Goal: Contribute content: Contribute content

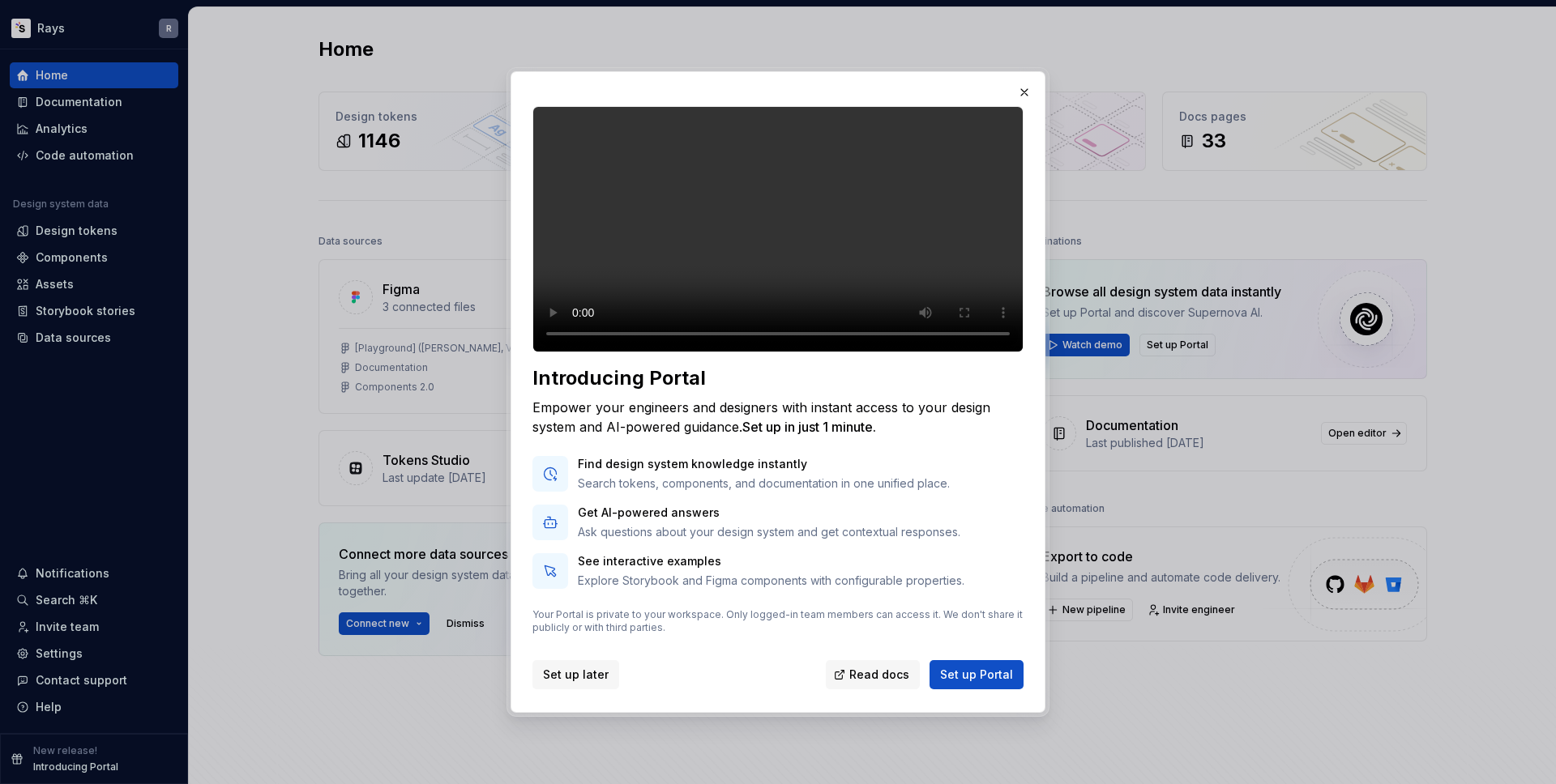
click at [561, 682] on span "Set up later" at bounding box center [576, 675] width 65 height 16
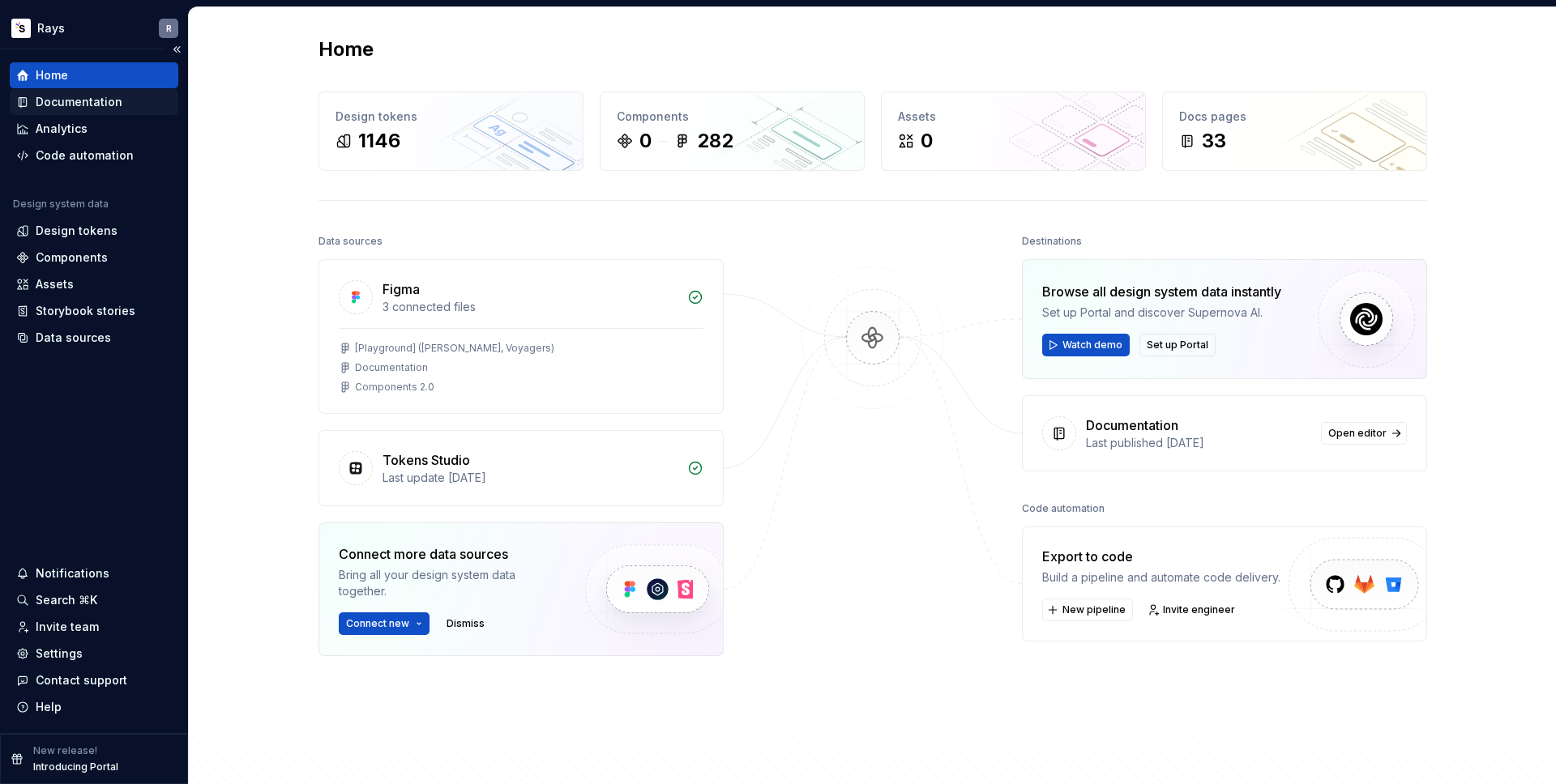
click at [99, 100] on div "Documentation" at bounding box center [78, 102] width 87 height 16
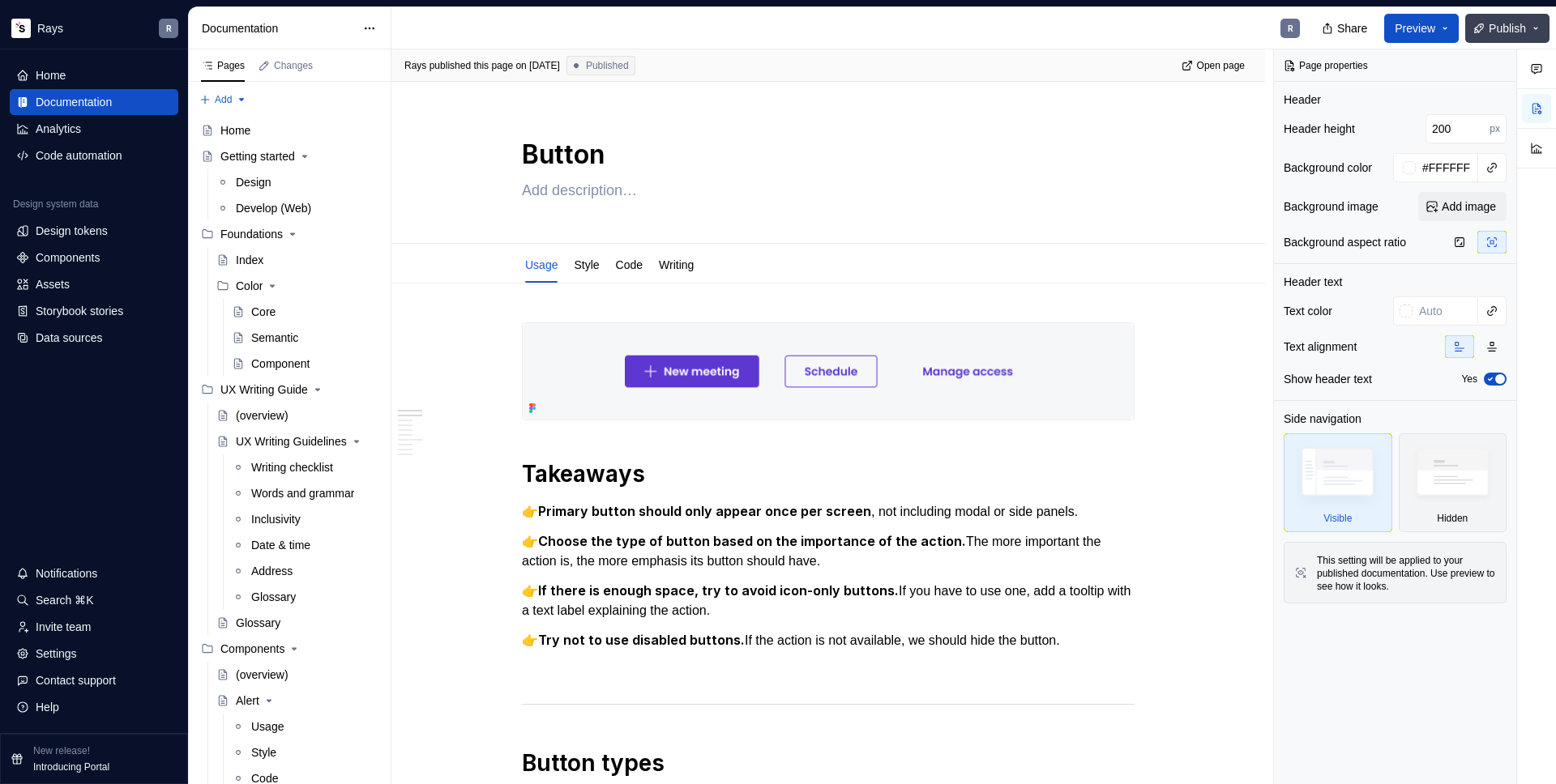
click at [1524, 34] on span "Publish" at bounding box center [1507, 28] width 37 height 16
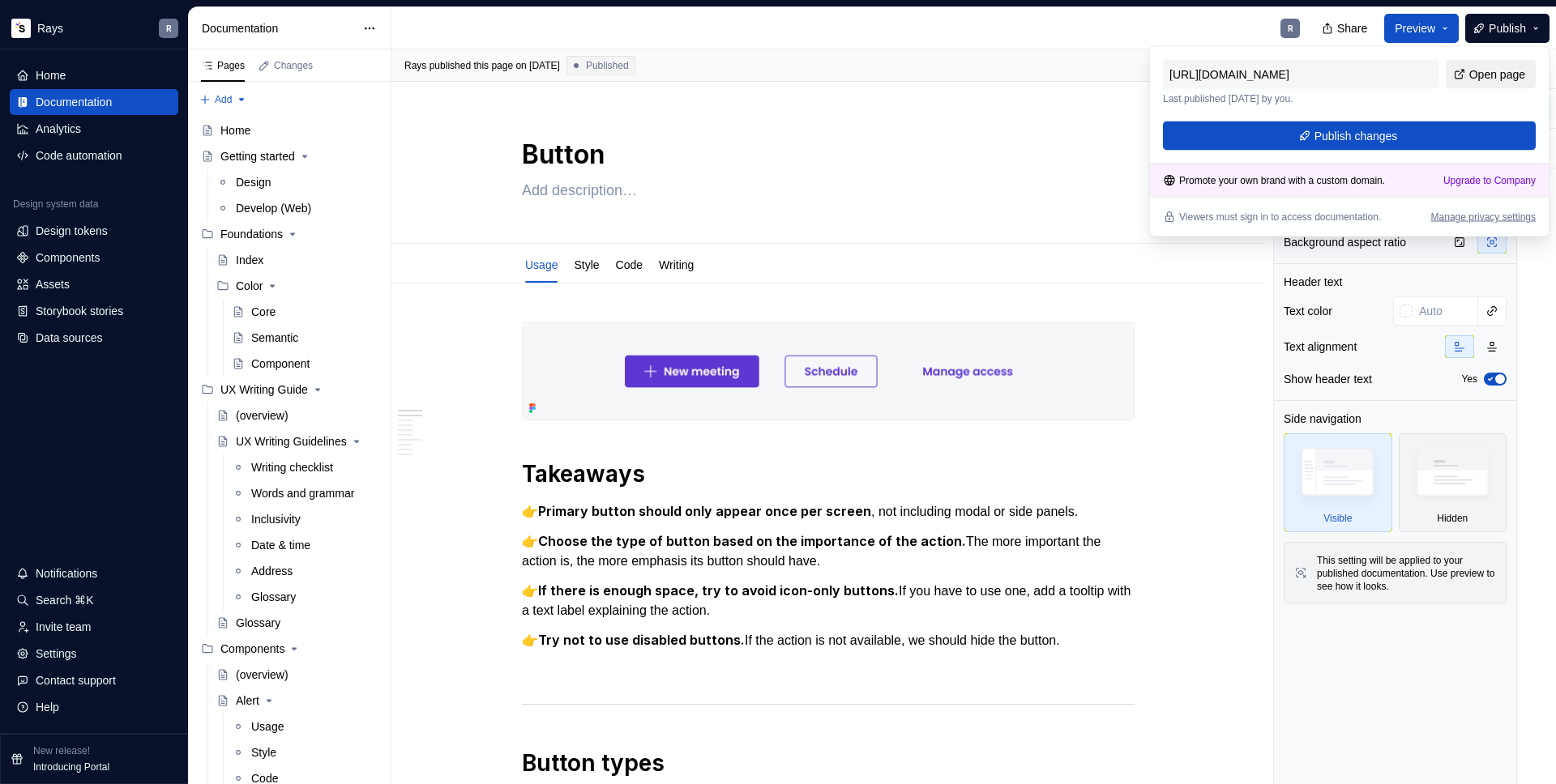
click at [1479, 68] on span "Open page" at bounding box center [1497, 74] width 56 height 16
click at [995, 30] on div "R" at bounding box center [852, 28] width 921 height 42
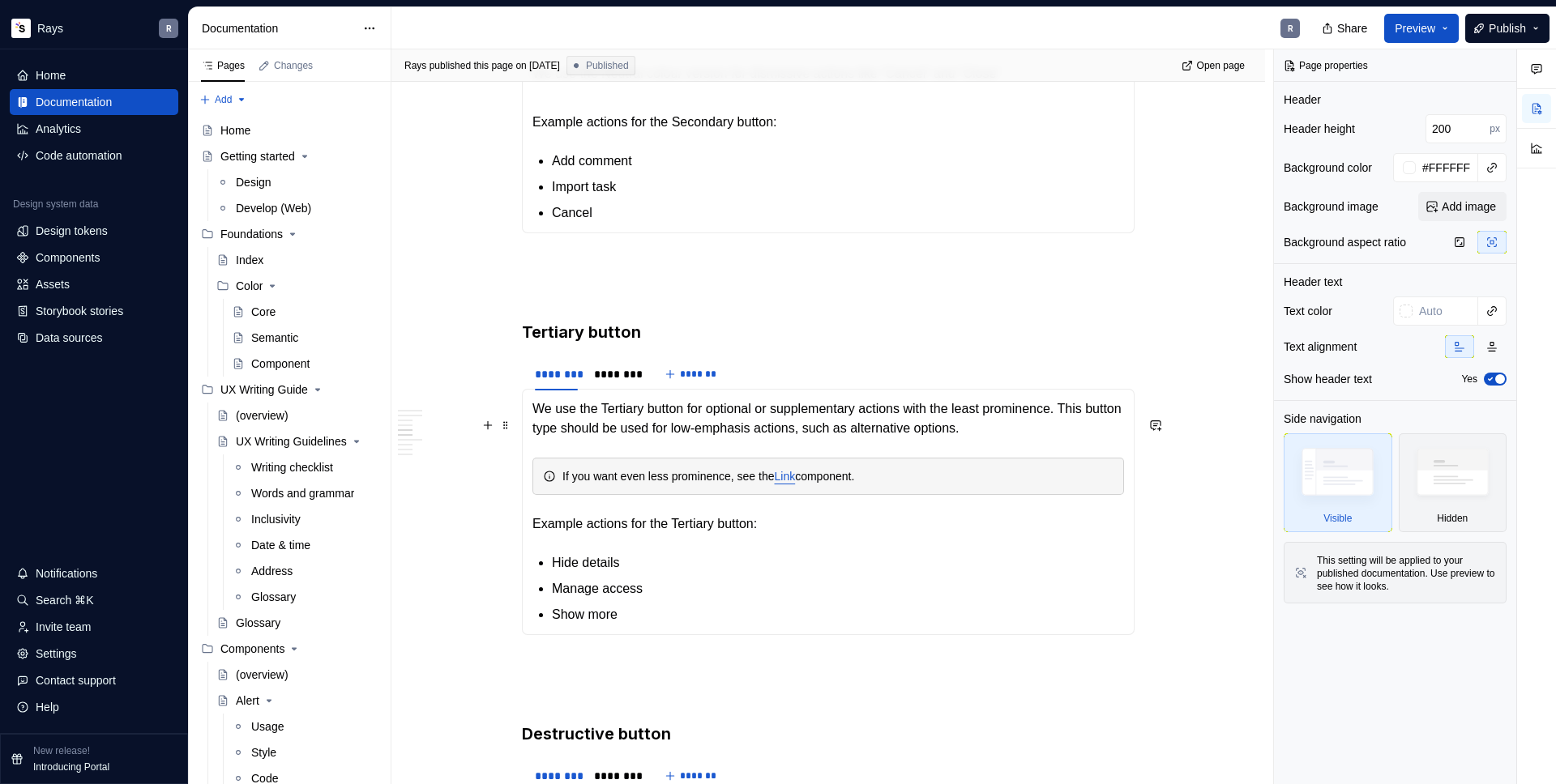
scroll to position [1289, 0]
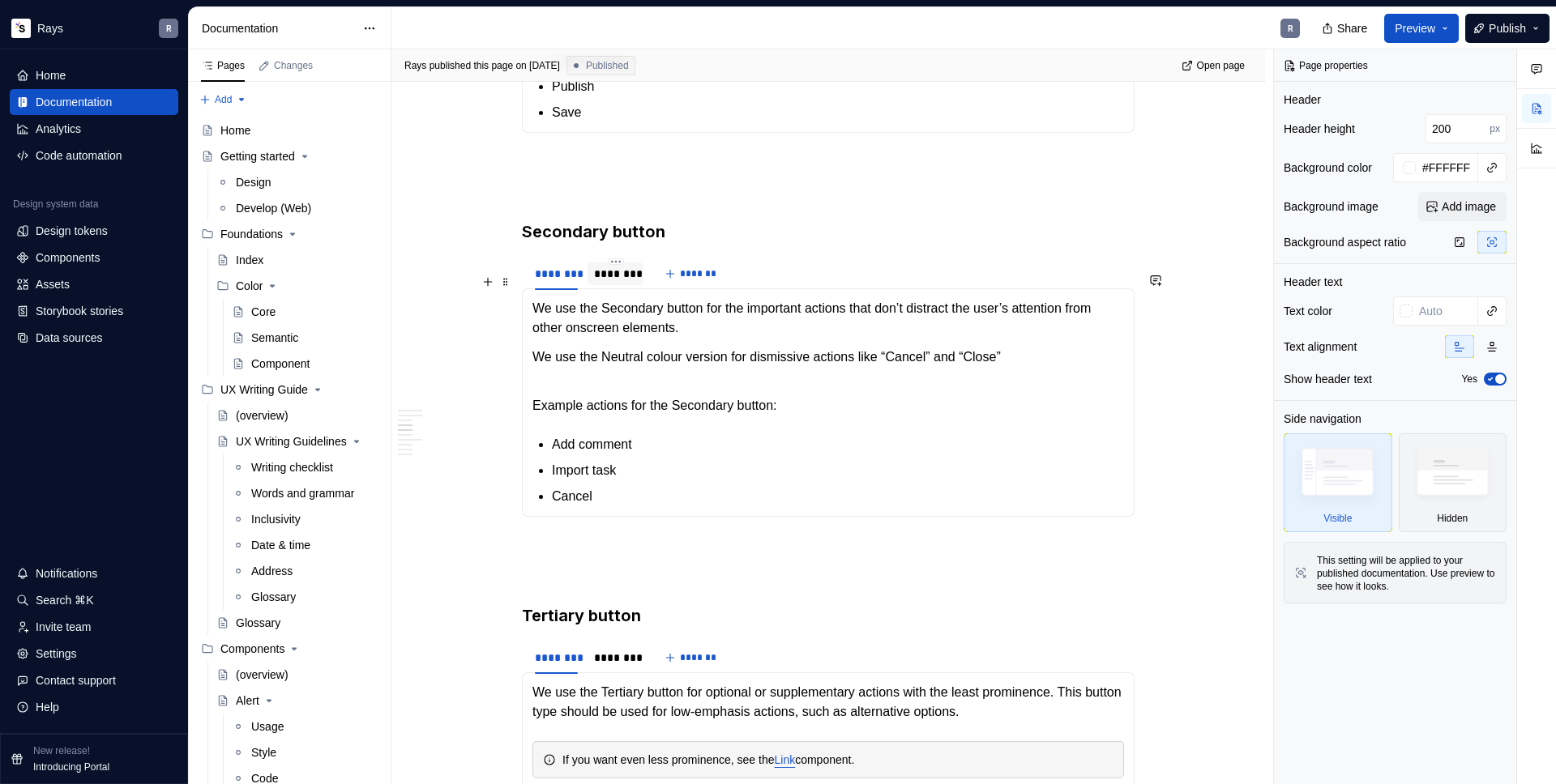
click at [597, 282] on div "********" at bounding box center [616, 274] width 43 height 16
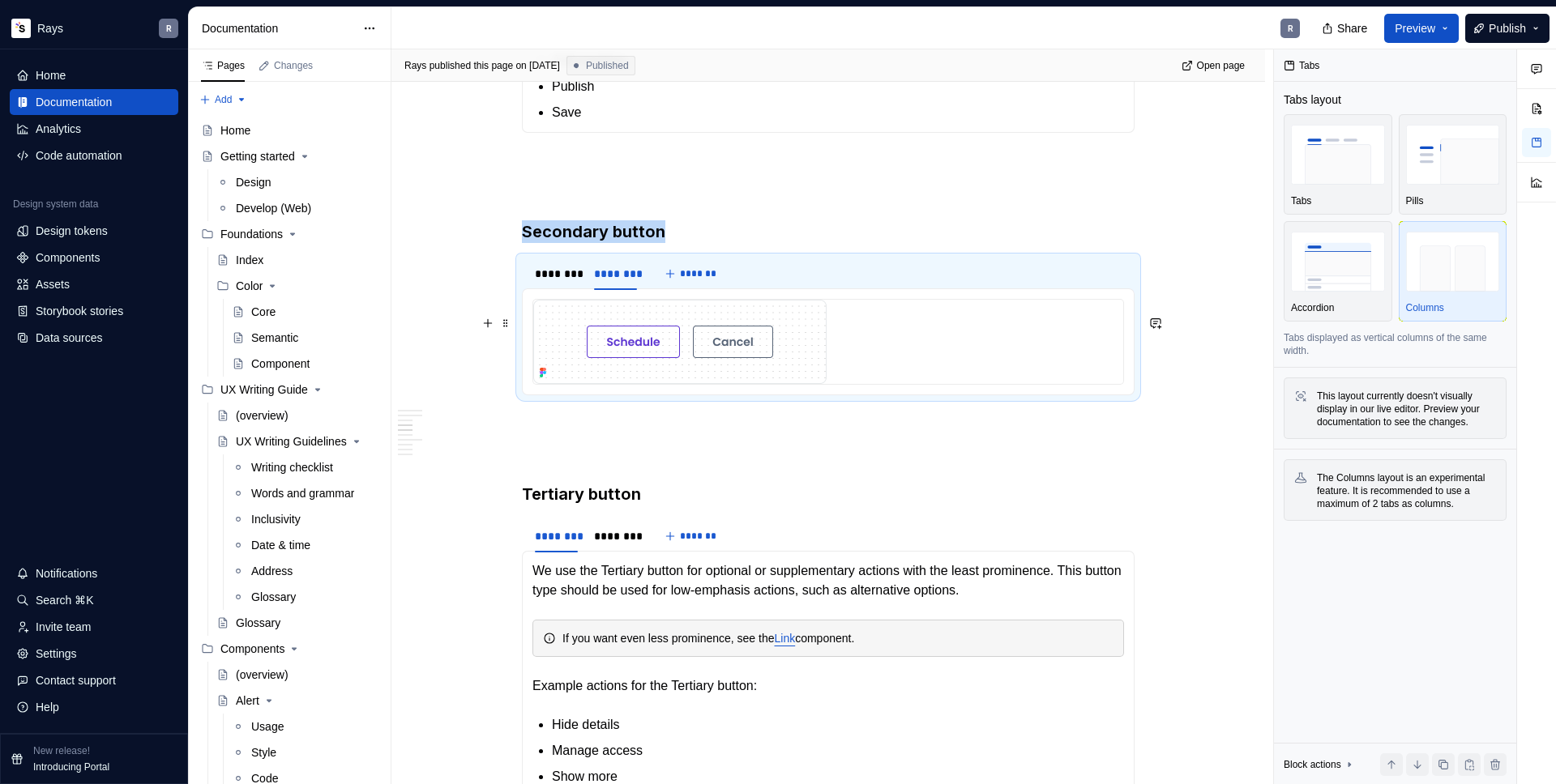
click at [739, 368] on img "To enrich screen reader interactions, please activate Accessibility in Grammarl…" at bounding box center [679, 342] width 294 height 84
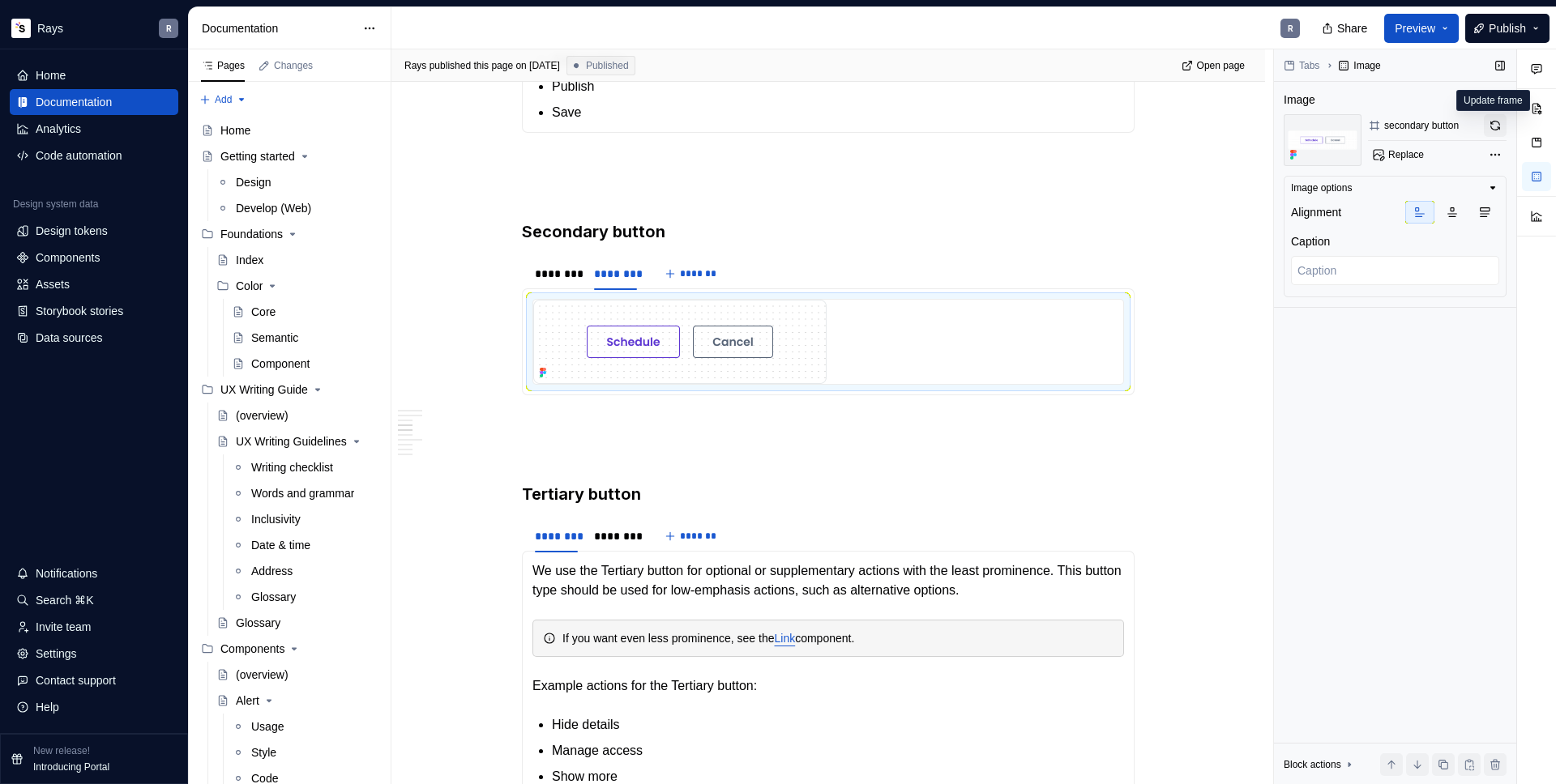
click at [1498, 127] on button "button" at bounding box center [1495, 126] width 22 height 22
click at [316, 391] on icon "Page tree" at bounding box center [317, 389] width 13 height 13
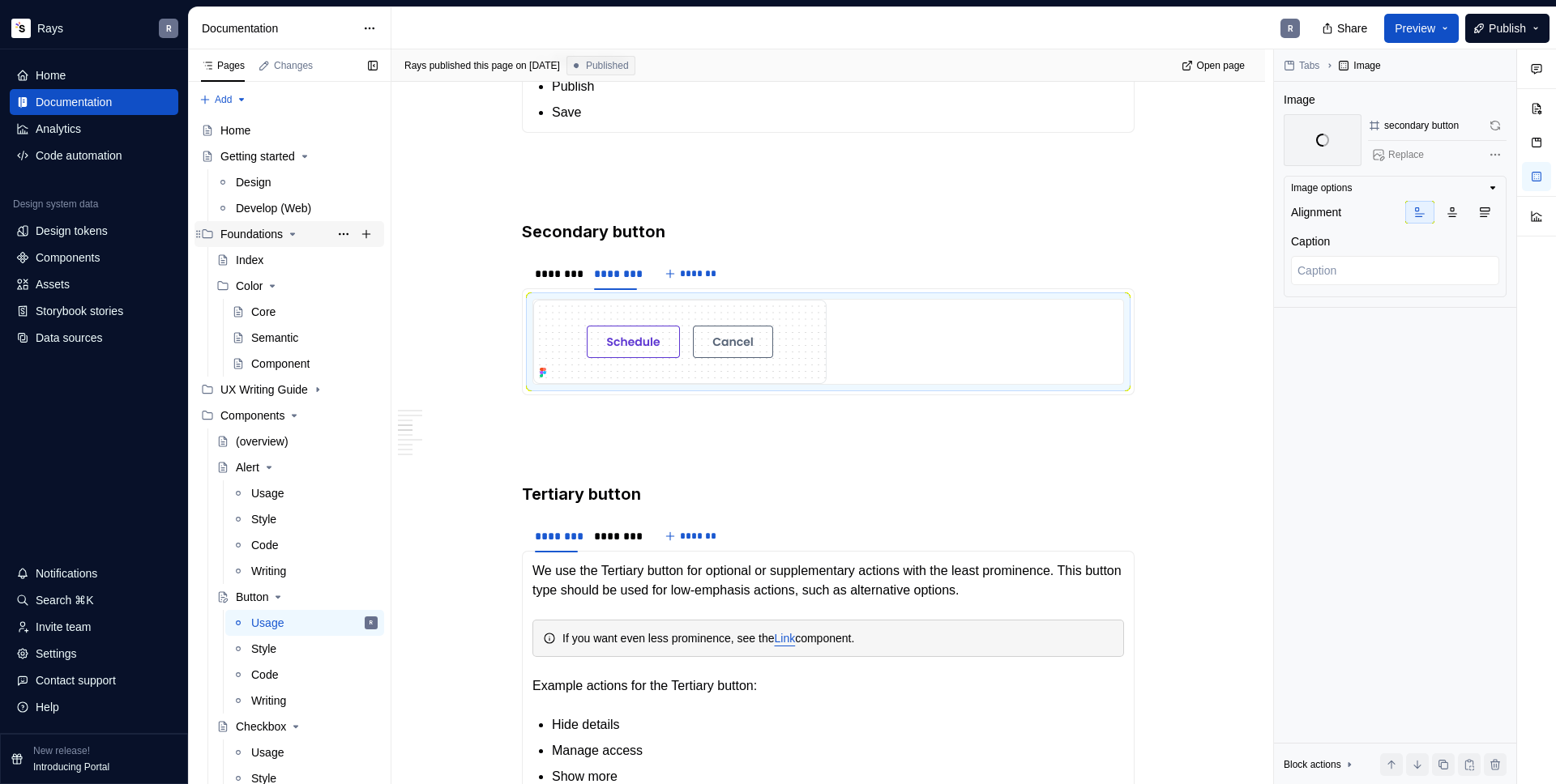
click at [295, 233] on icon "Page tree" at bounding box center [293, 234] width 4 height 2
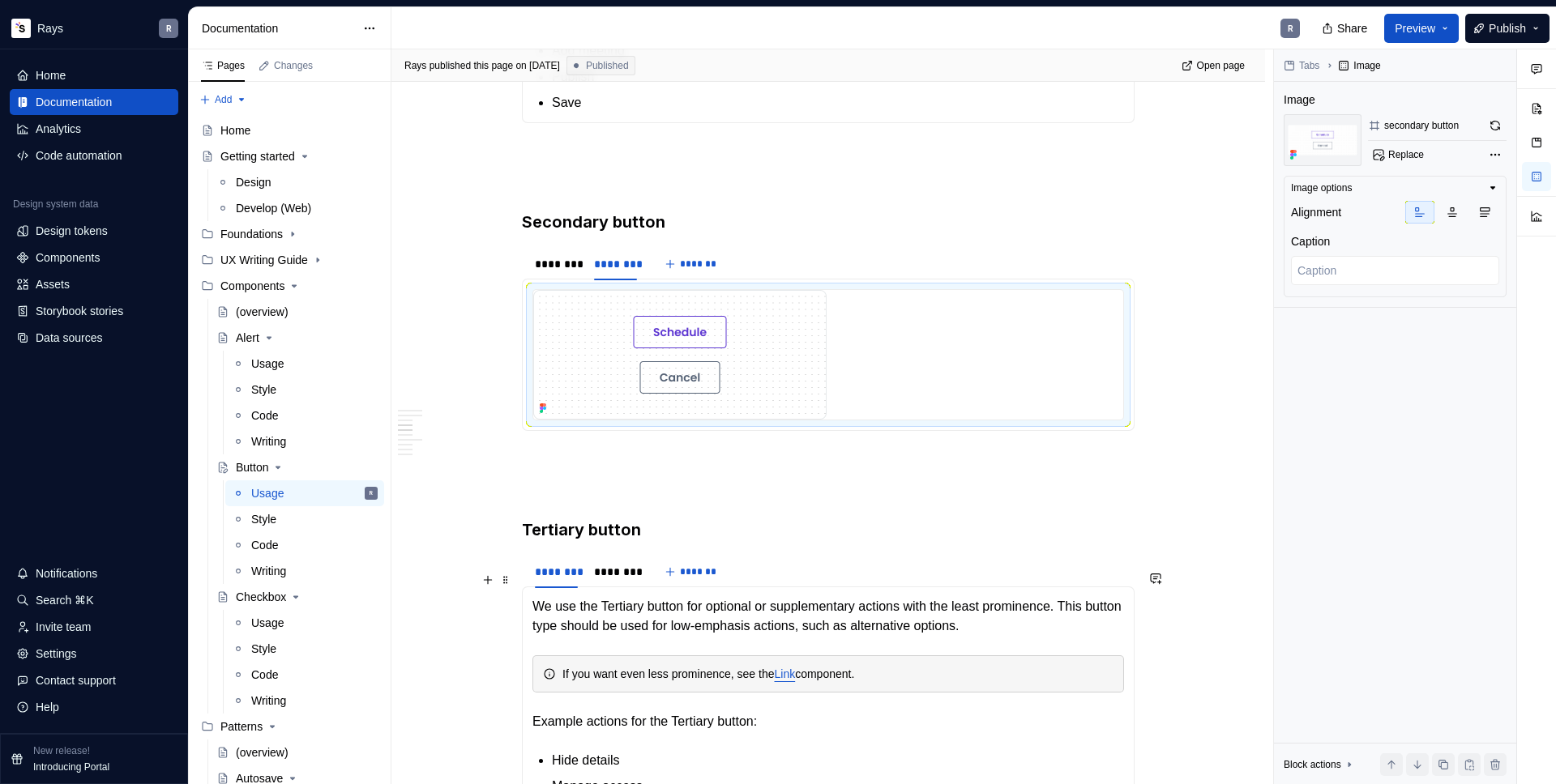
scroll to position [1320, 0]
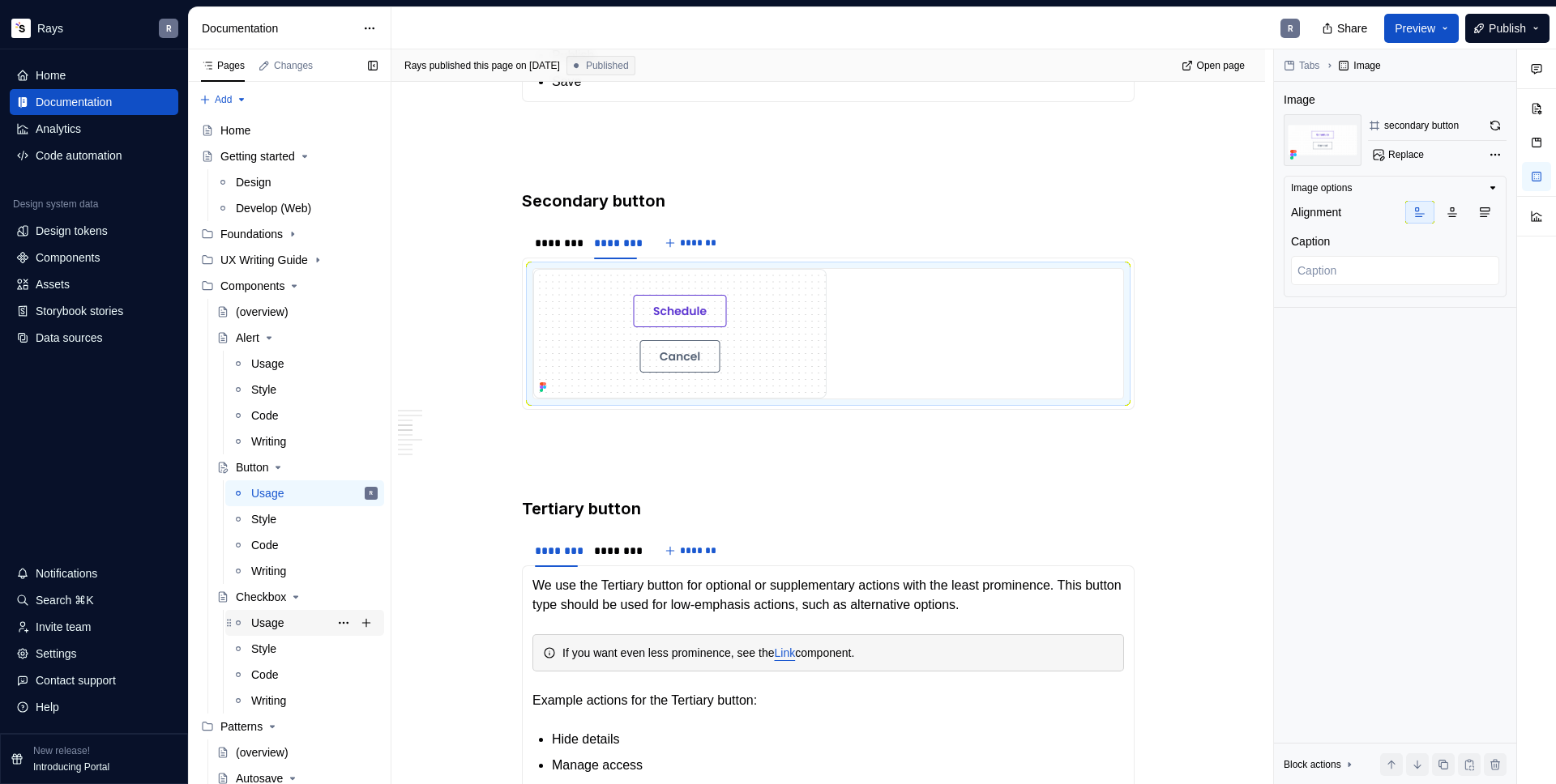
click at [267, 620] on div "Usage" at bounding box center [268, 622] width 33 height 16
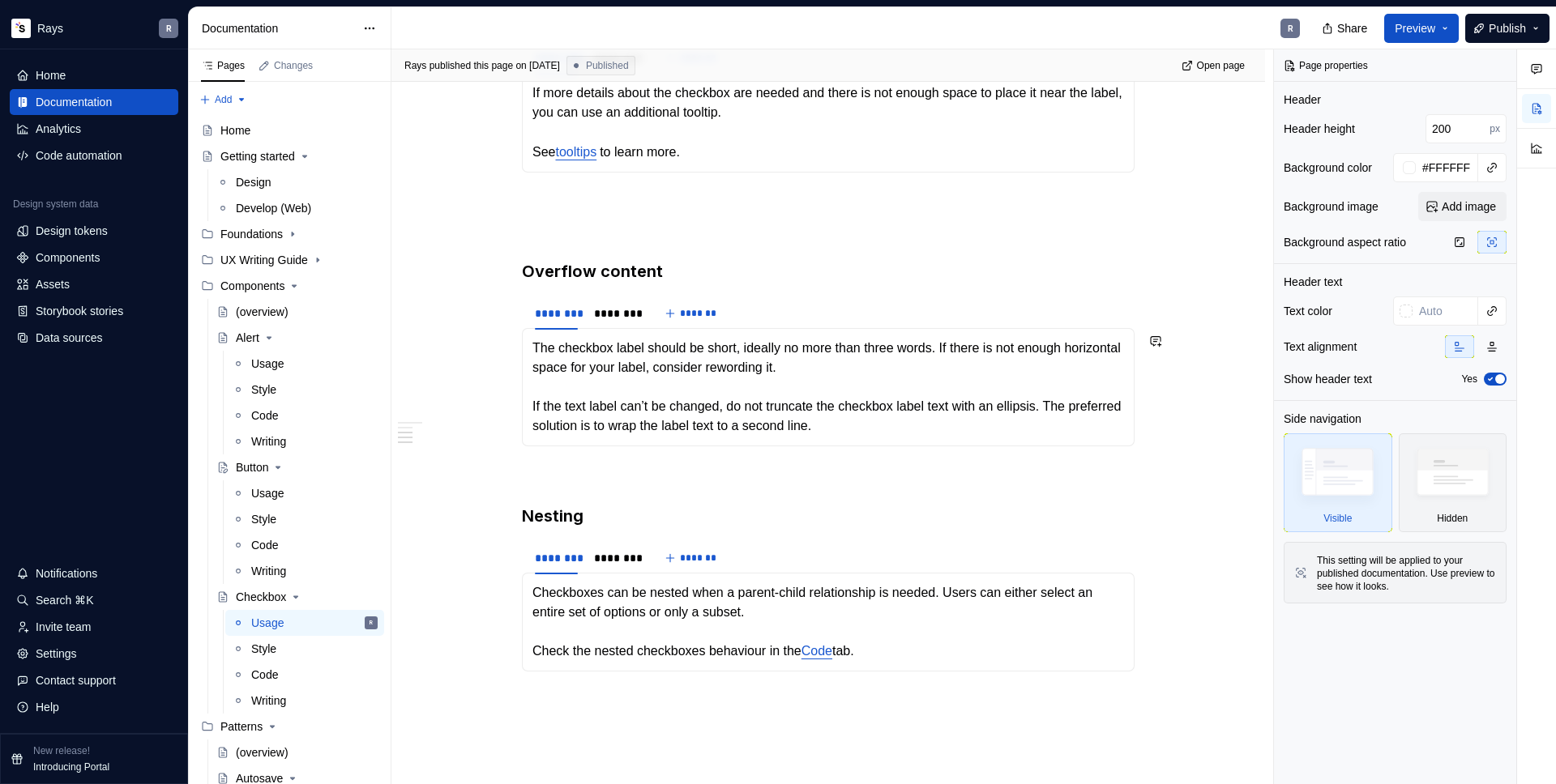
scroll to position [1188, 0]
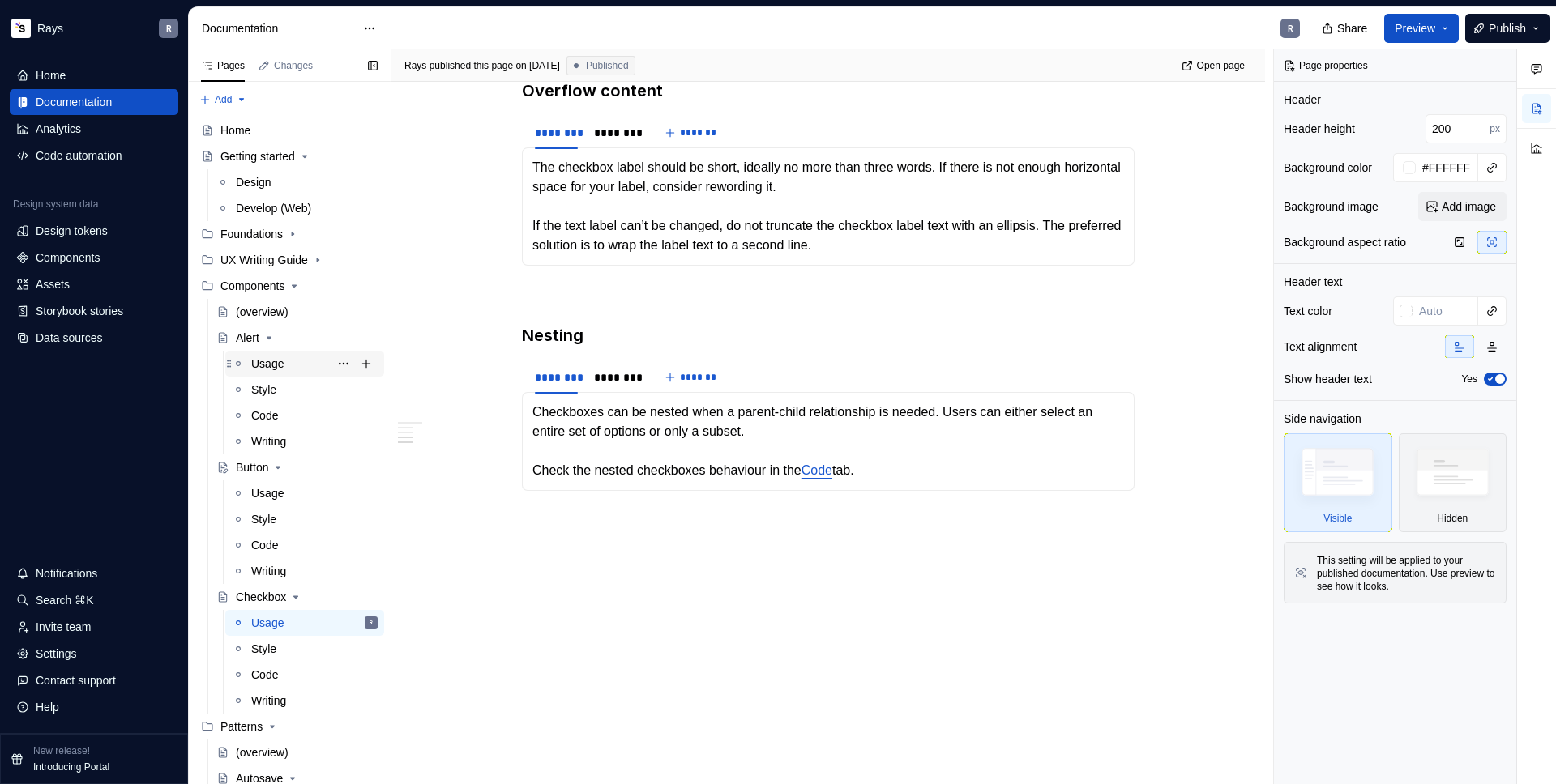
click at [275, 371] on div "Usage" at bounding box center [268, 363] width 33 height 16
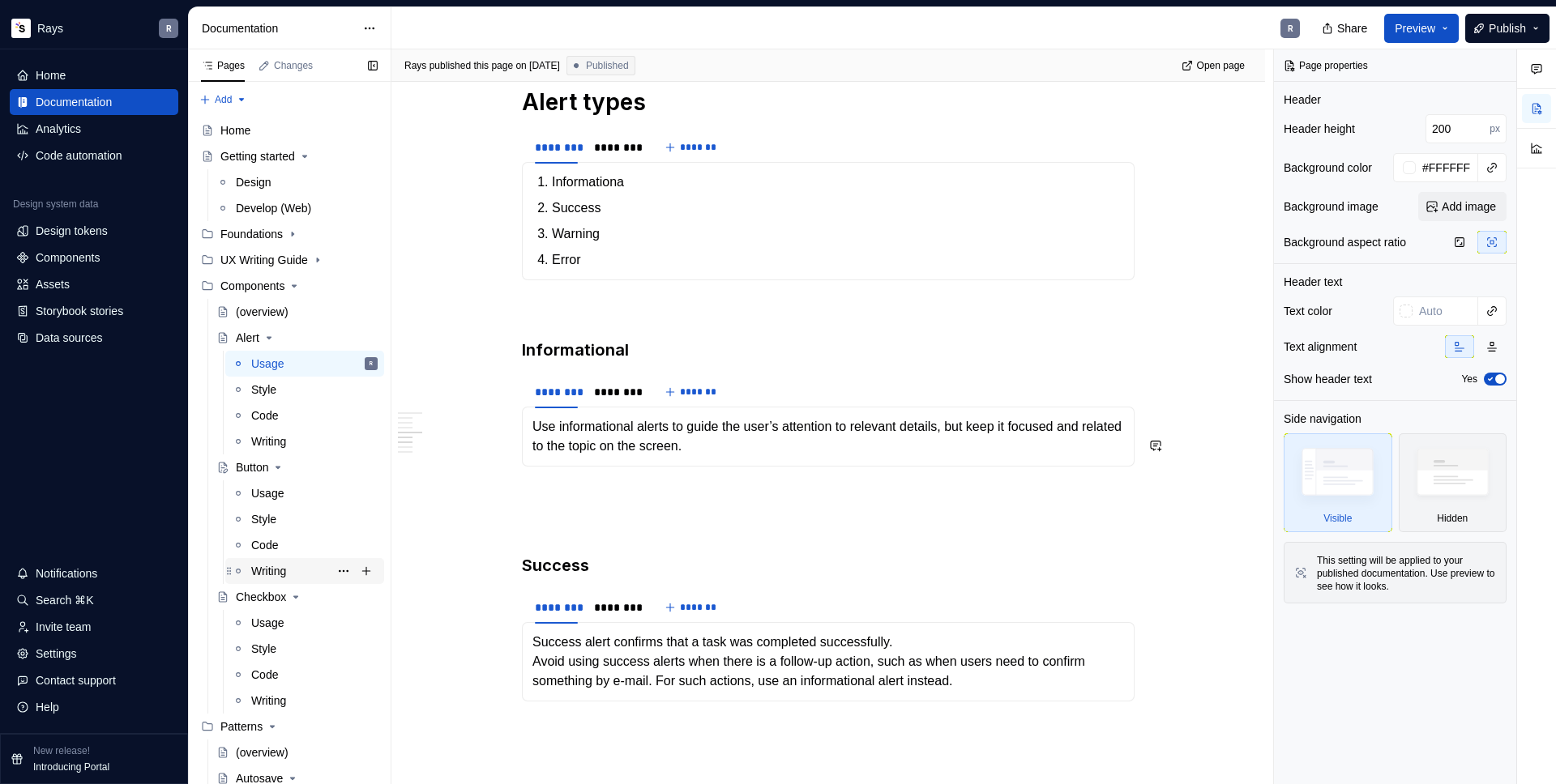
scroll to position [107, 0]
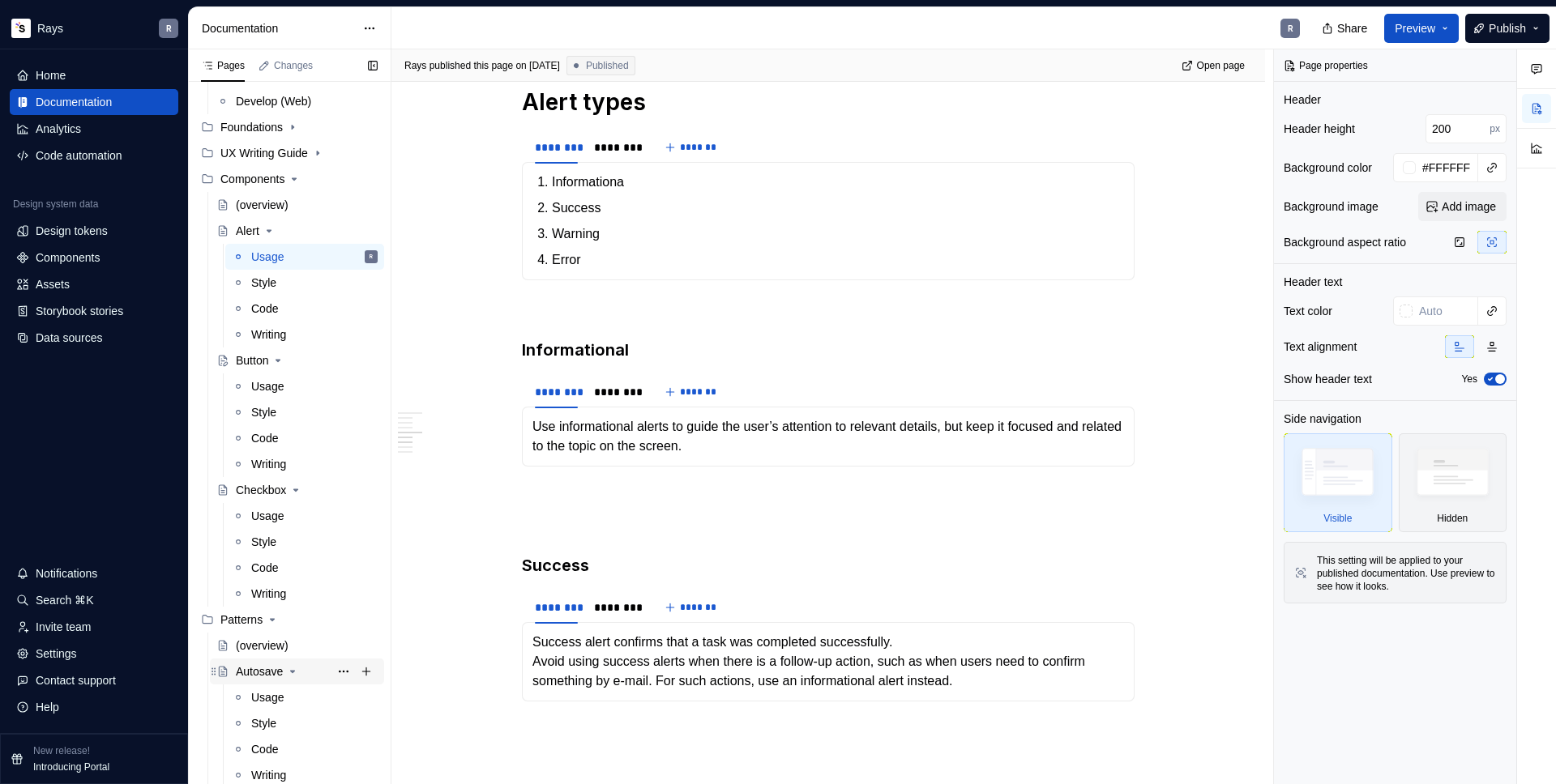
click at [250, 677] on div "Autosave" at bounding box center [259, 671] width 47 height 16
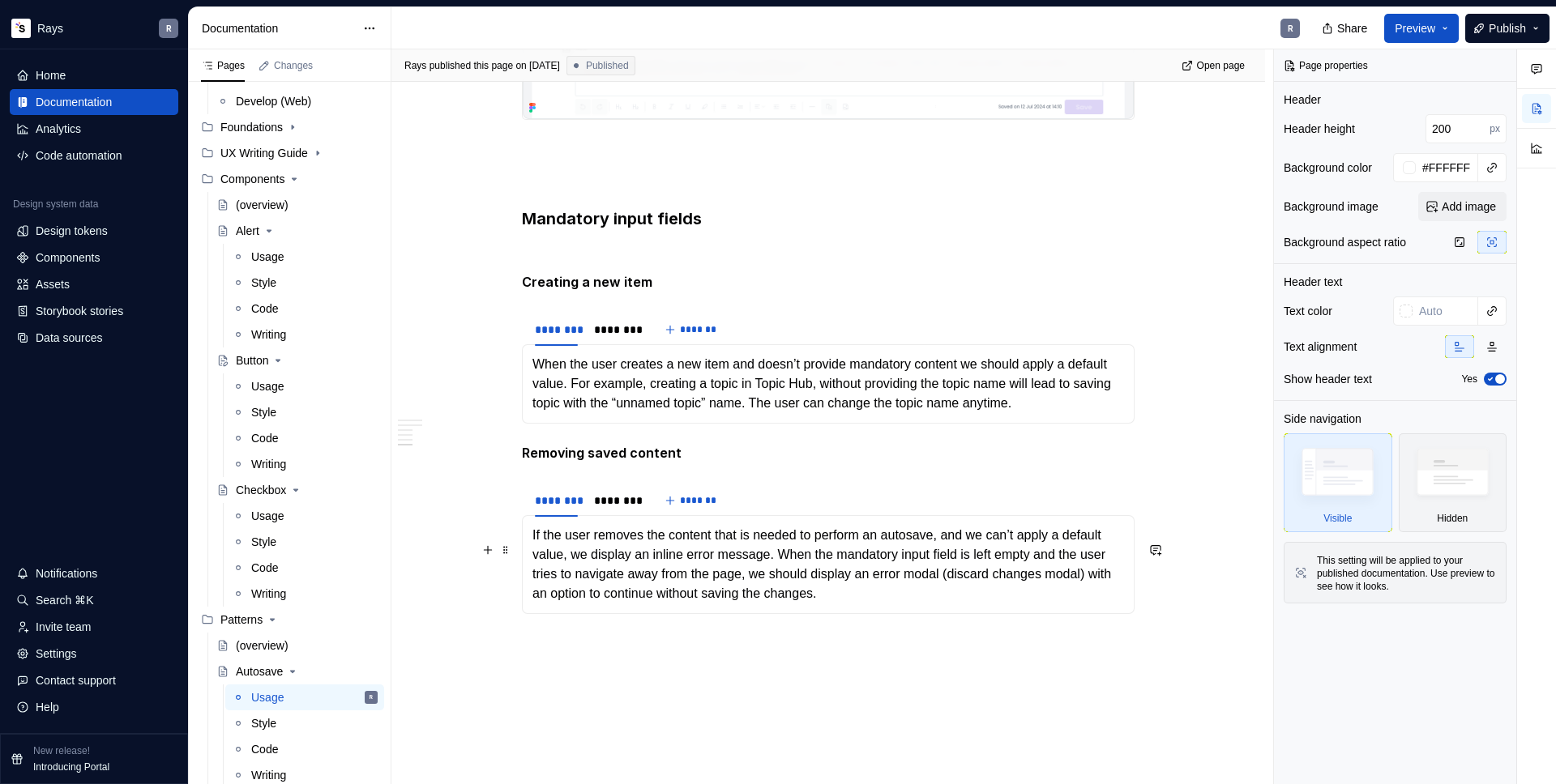
scroll to position [2052, 0]
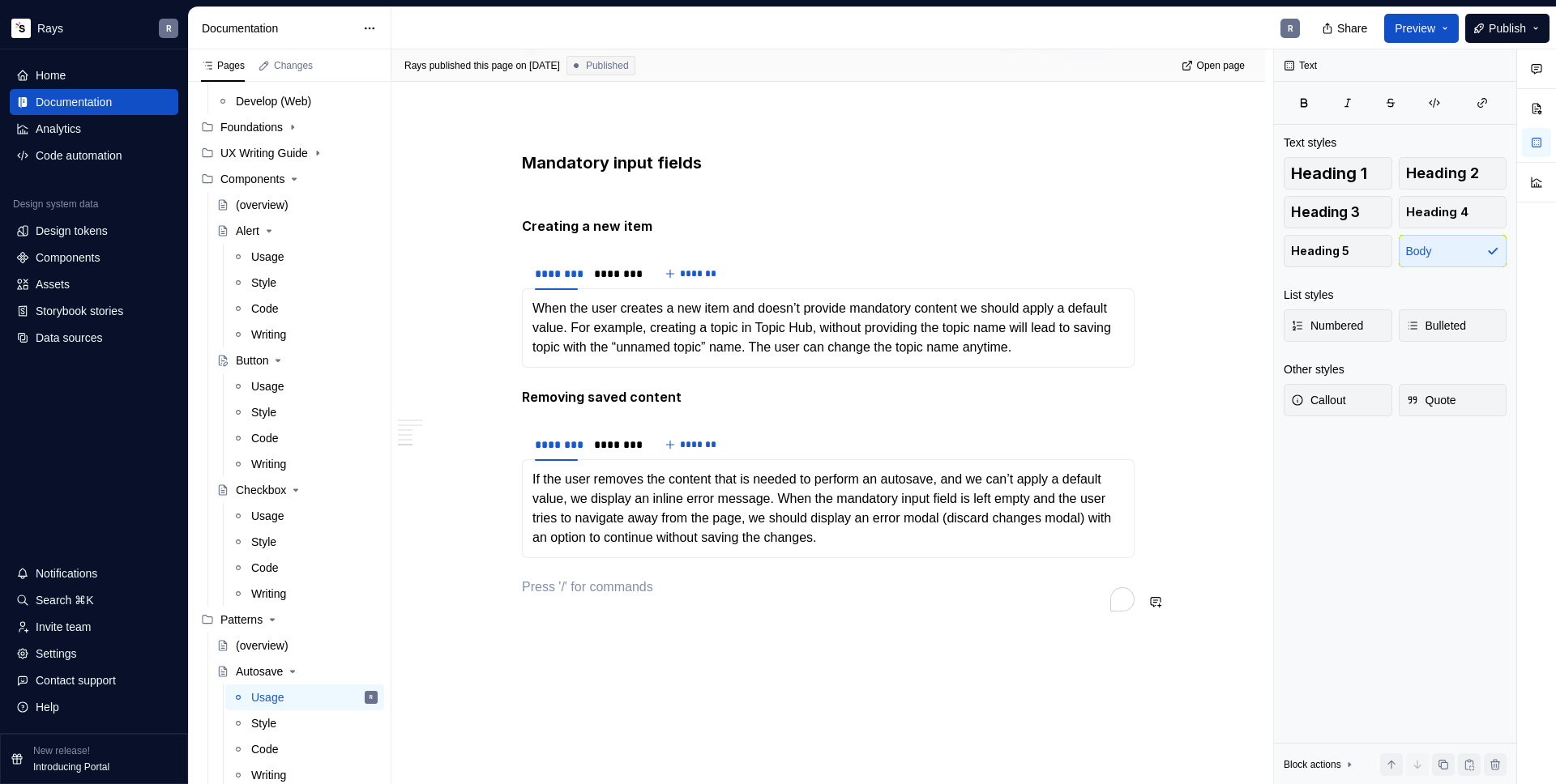
type textarea "*"
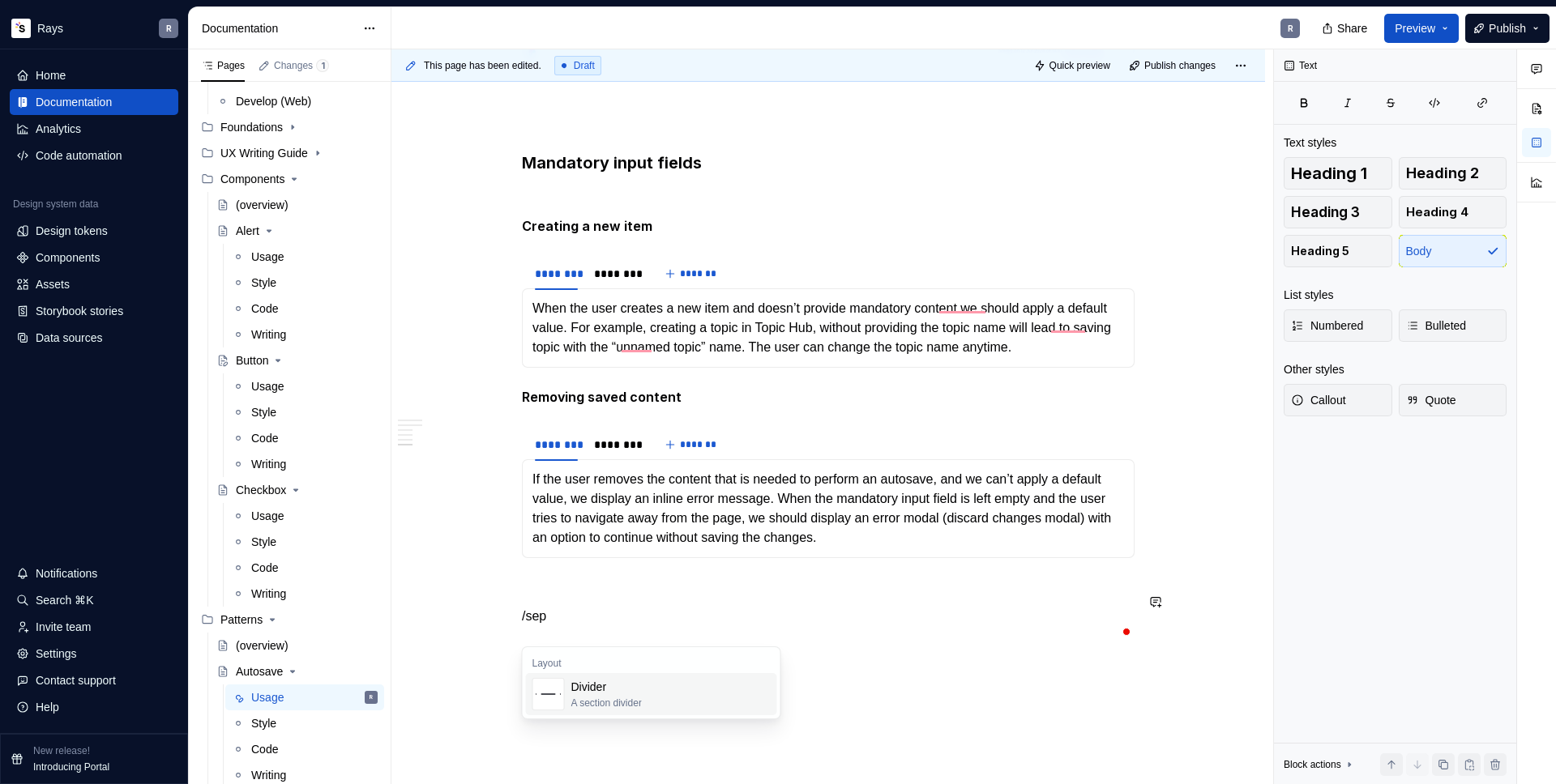
click at [614, 688] on div "Divider" at bounding box center [607, 687] width 71 height 16
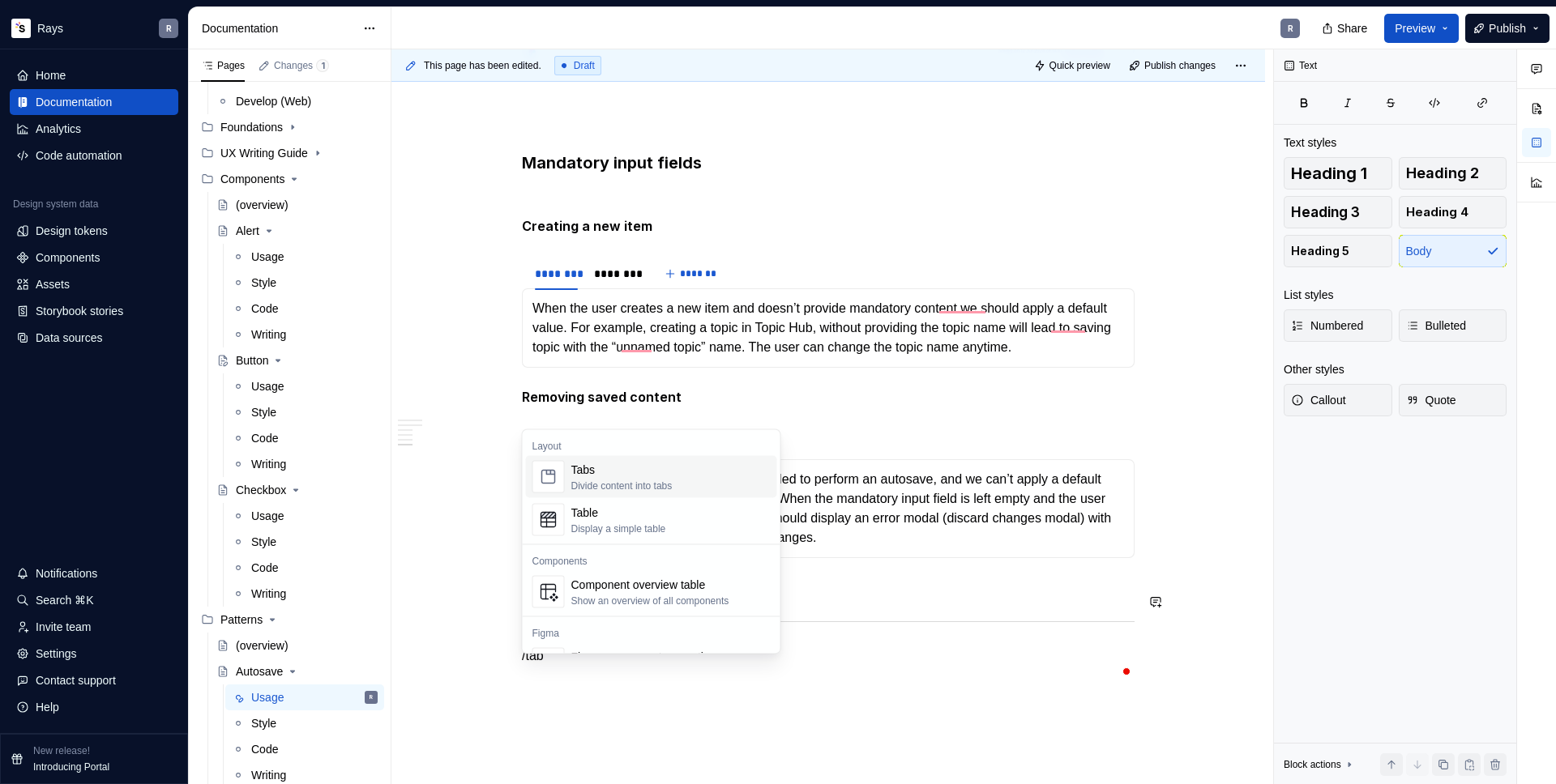
click at [647, 475] on div "Tabs" at bounding box center [623, 470] width 102 height 16
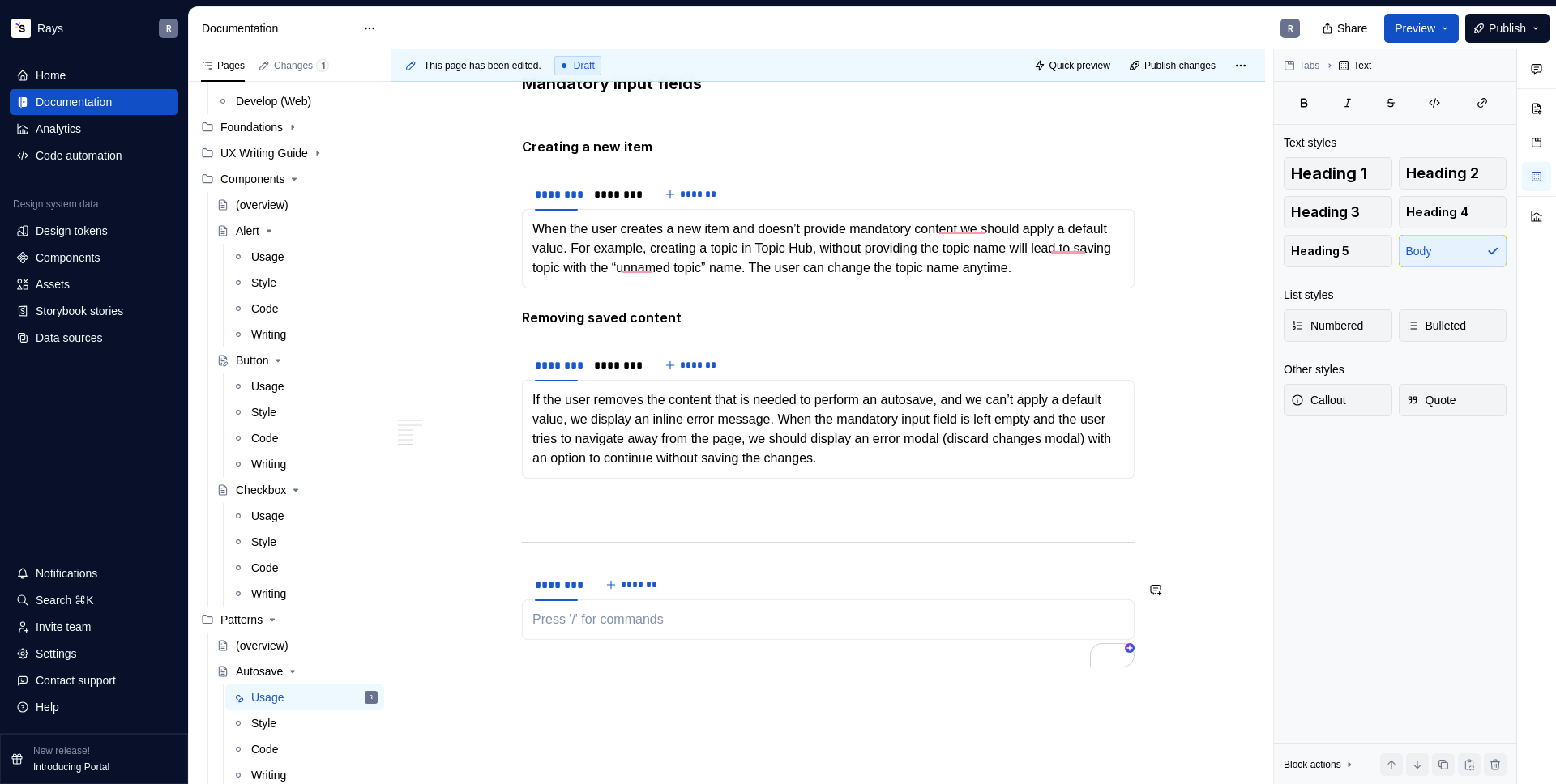
scroll to position [2138, 0]
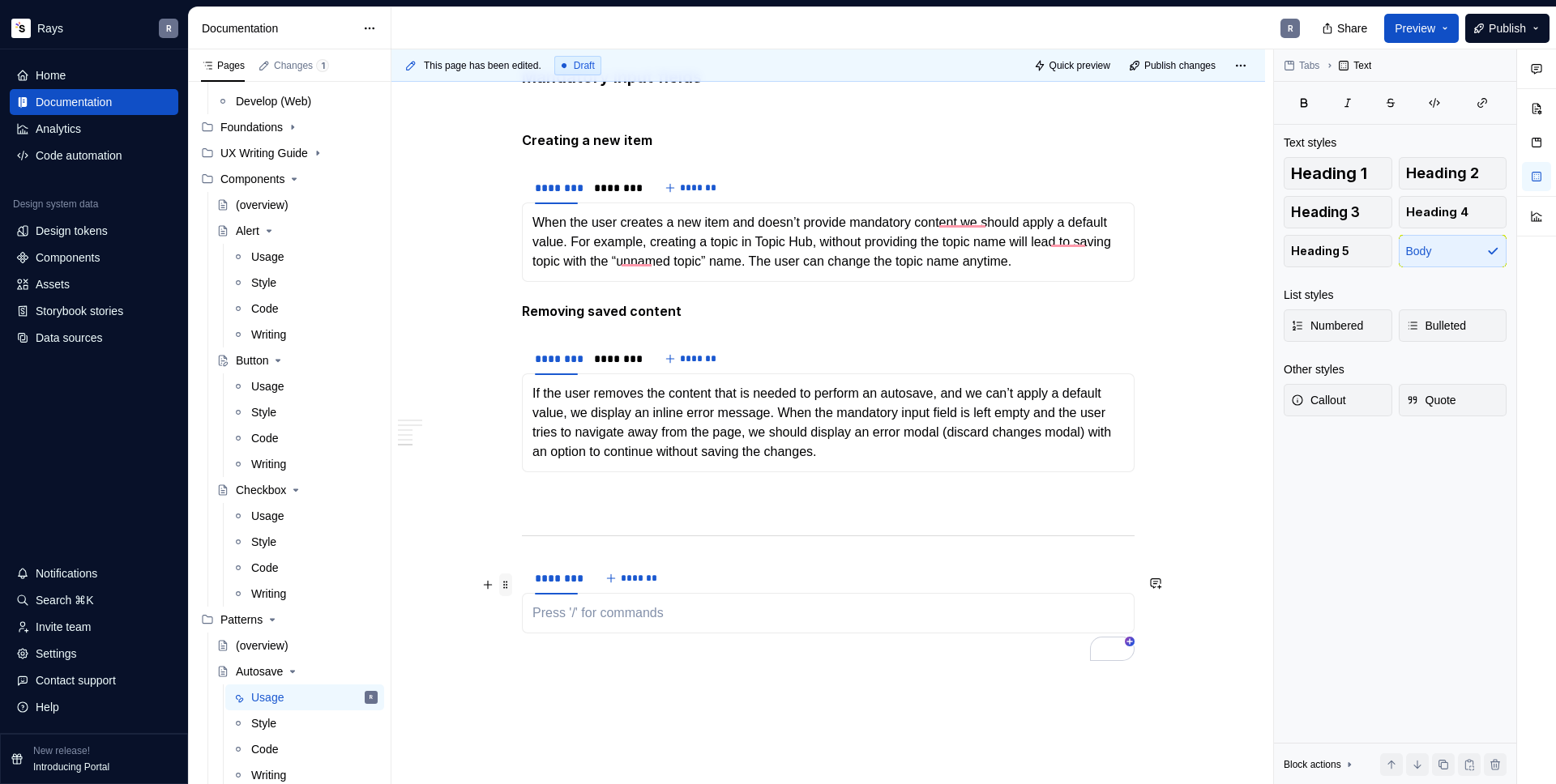
click at [508, 585] on span at bounding box center [505, 584] width 13 height 22
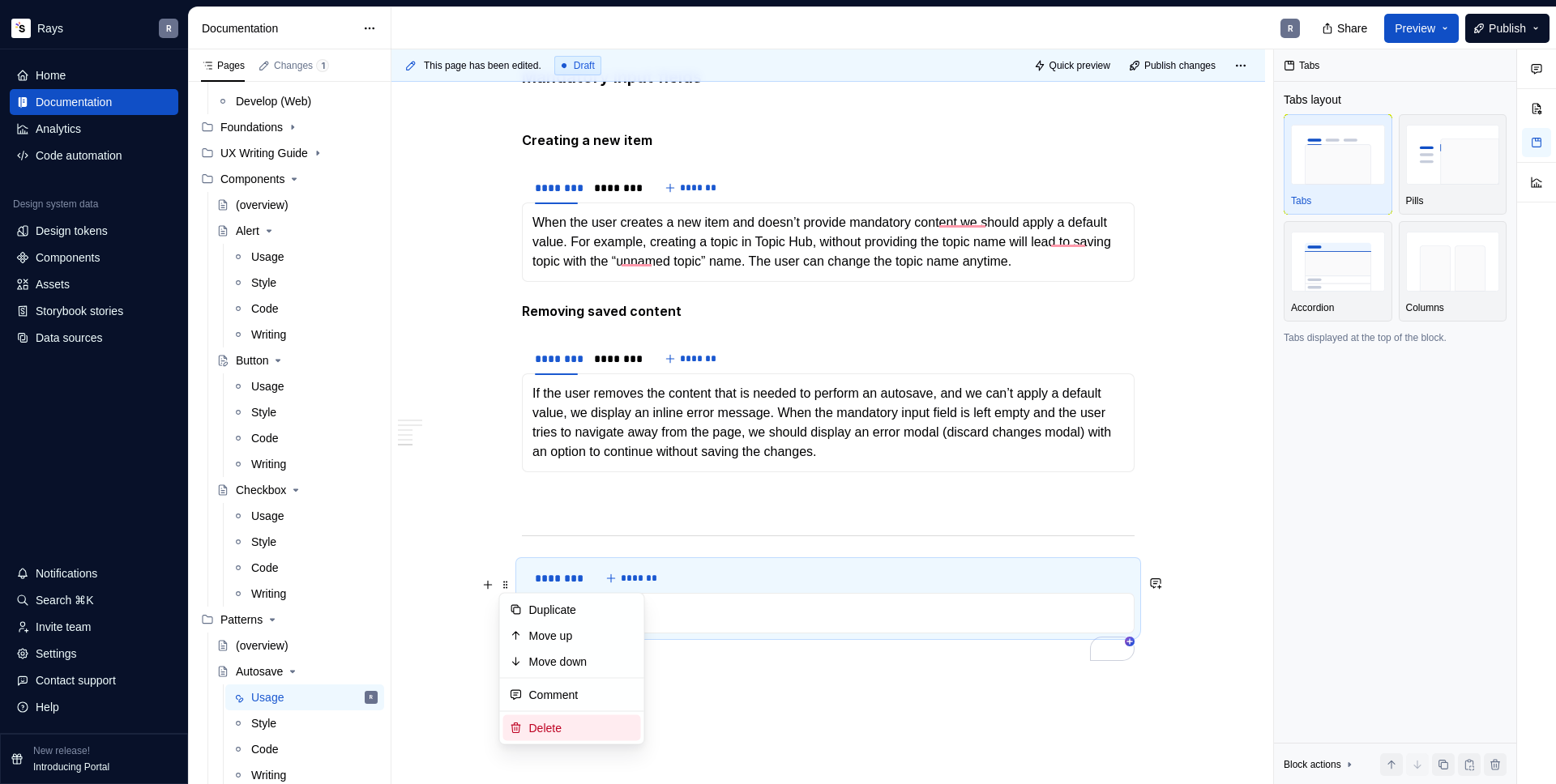
click at [591, 719] on div "Delete" at bounding box center [573, 728] width 138 height 26
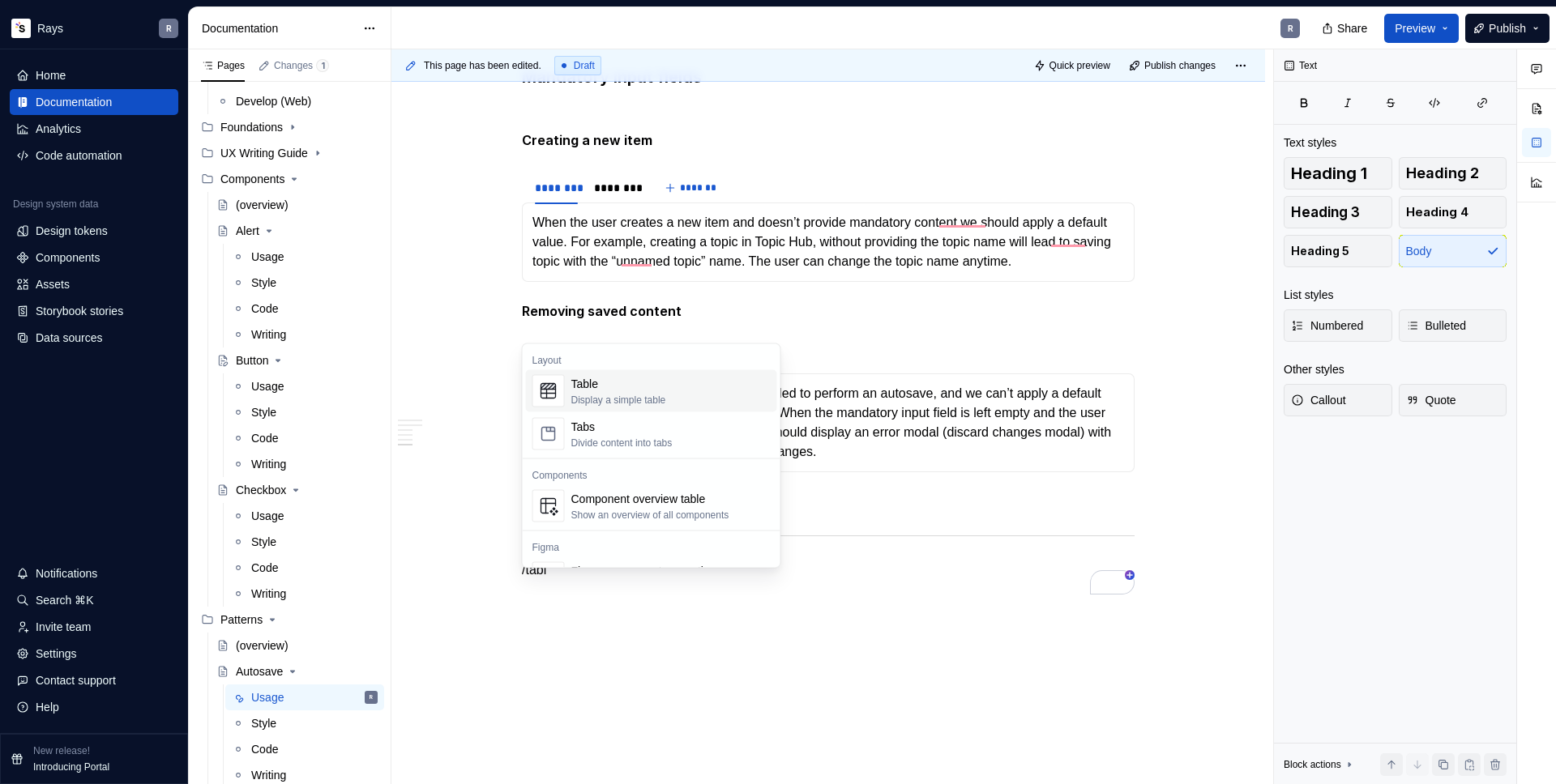
click at [613, 376] on div "Table" at bounding box center [619, 384] width 95 height 16
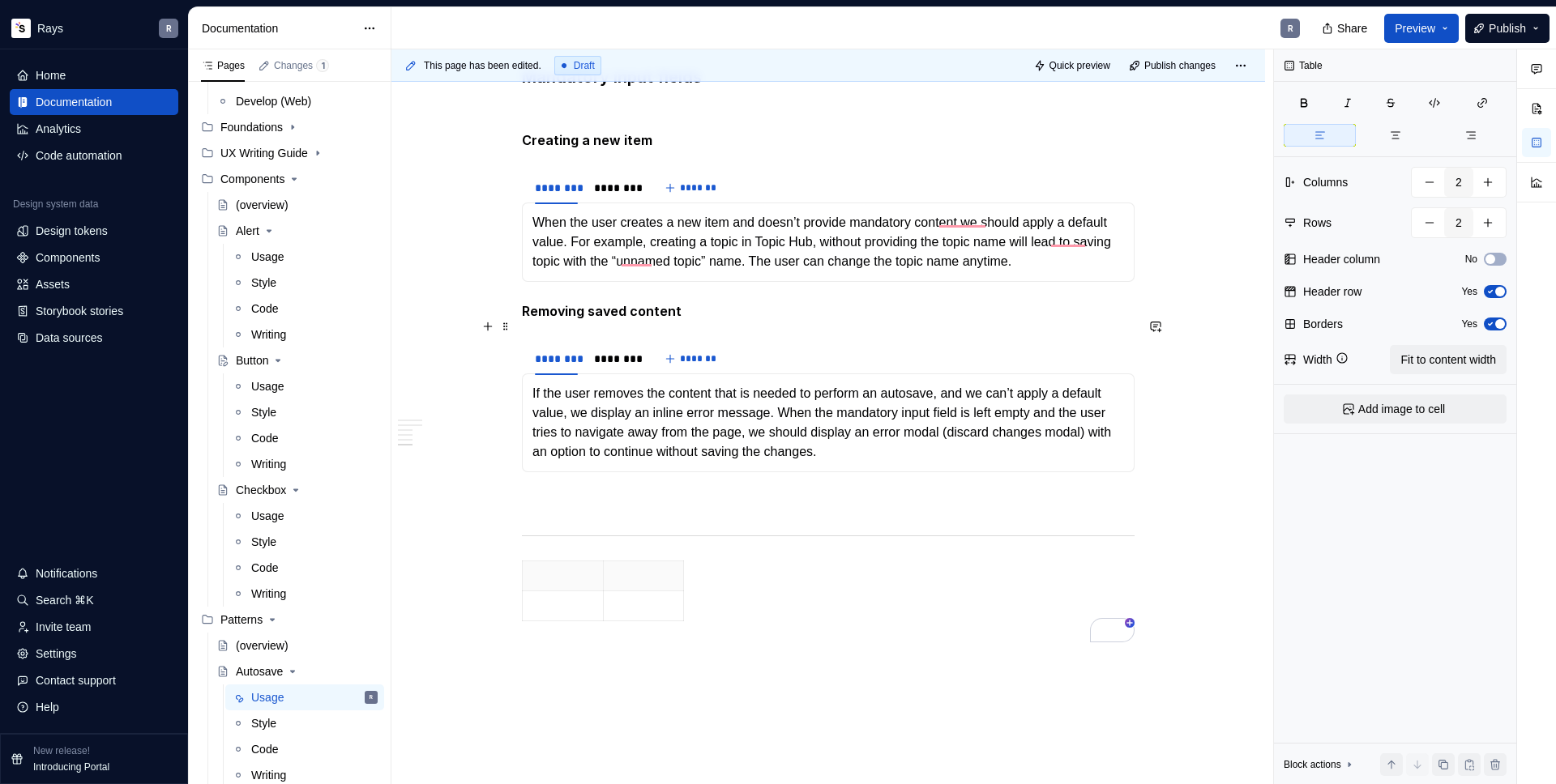
click at [546, 584] on p "To enrich screen reader interactions, please activate Accessibility in Grammarl…" at bounding box center [562, 576] width 61 height 16
type textarea "*"
click at [643, 580] on html "Rays R Home Documentation Analytics Code automation Design system data Design t…" at bounding box center [778, 392] width 1556 height 784
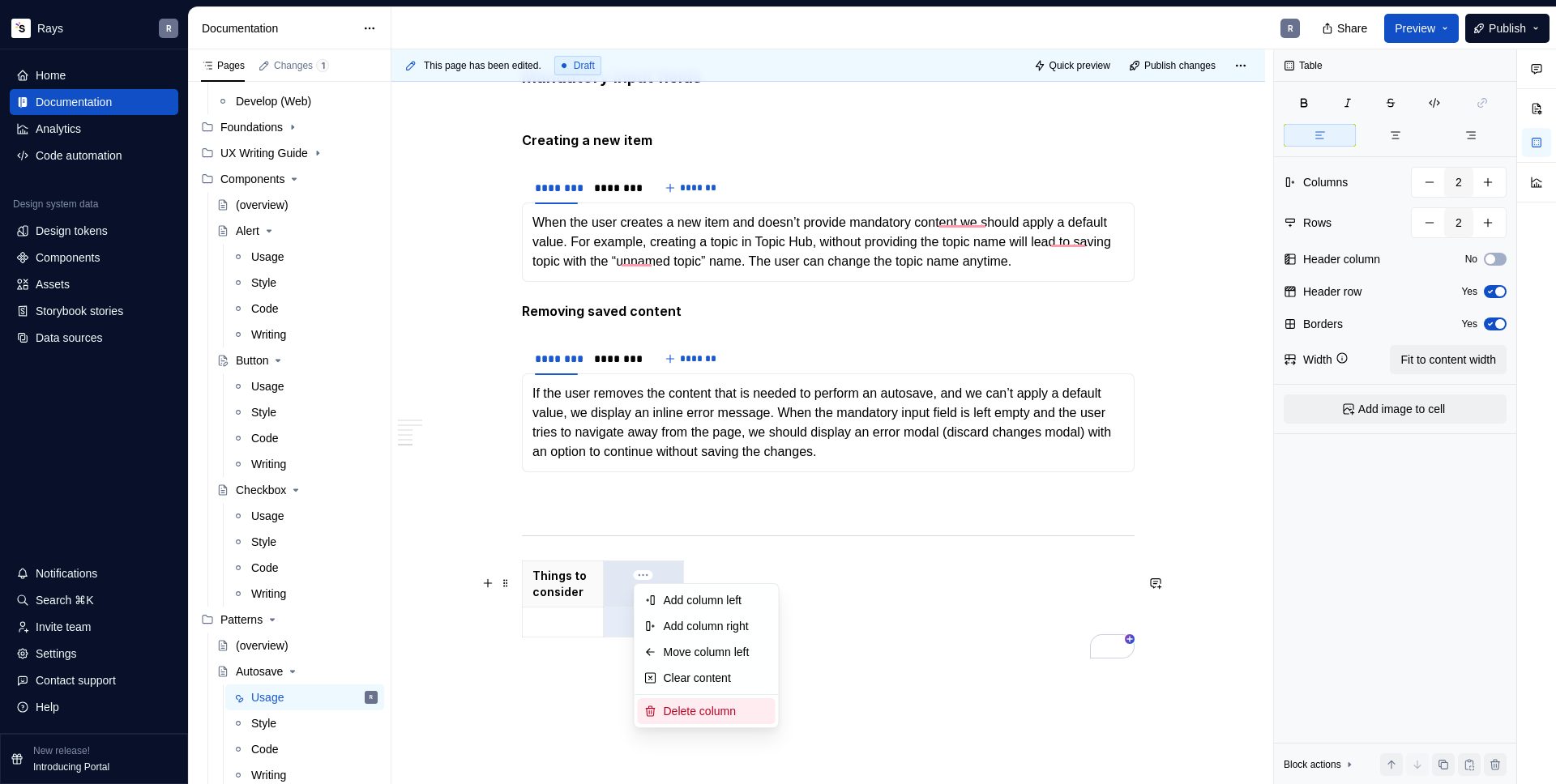
click at [702, 709] on div "Delete column" at bounding box center [716, 711] width 105 height 16
type input "1"
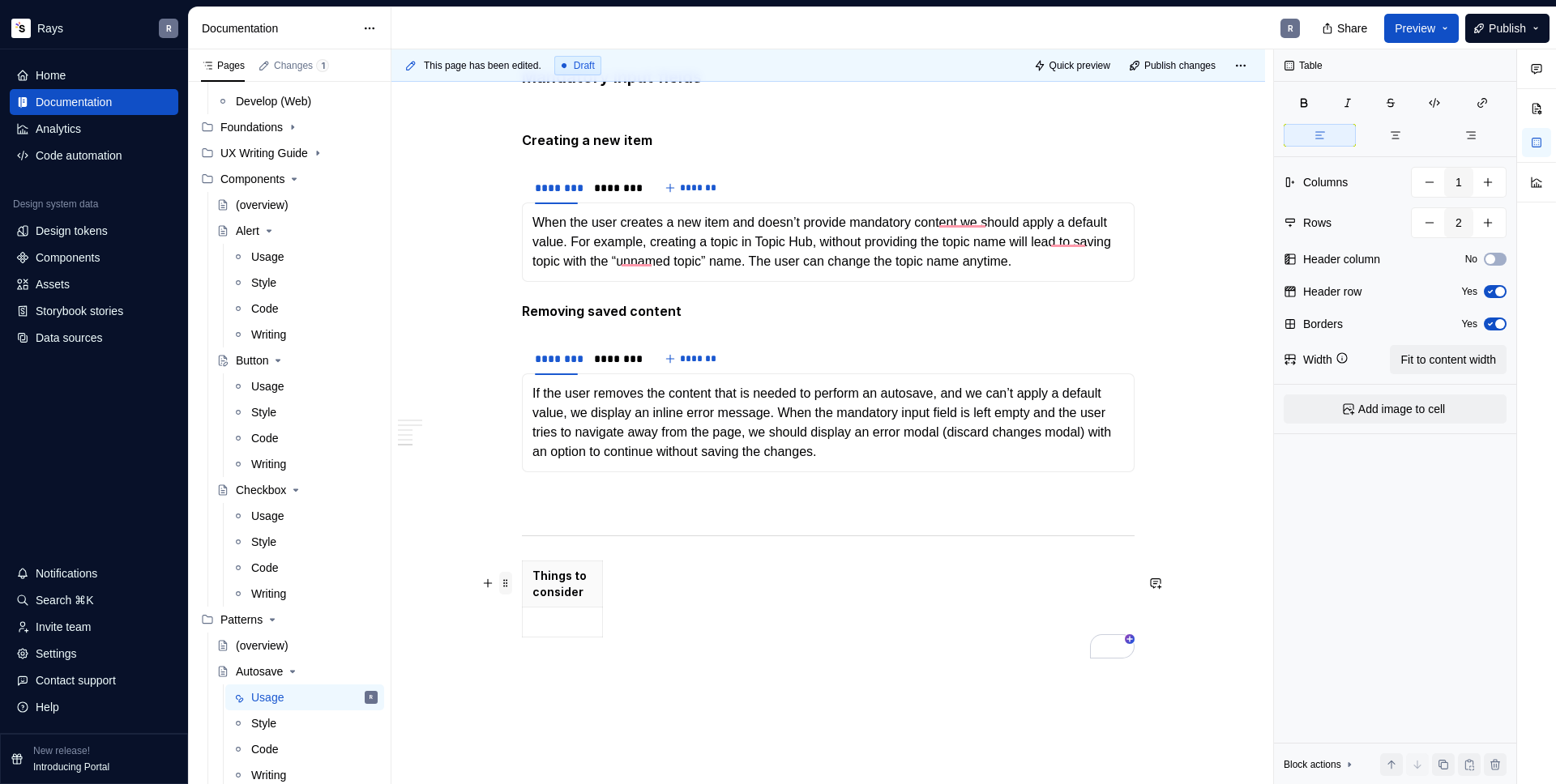
click at [502, 581] on span at bounding box center [505, 583] width 13 height 22
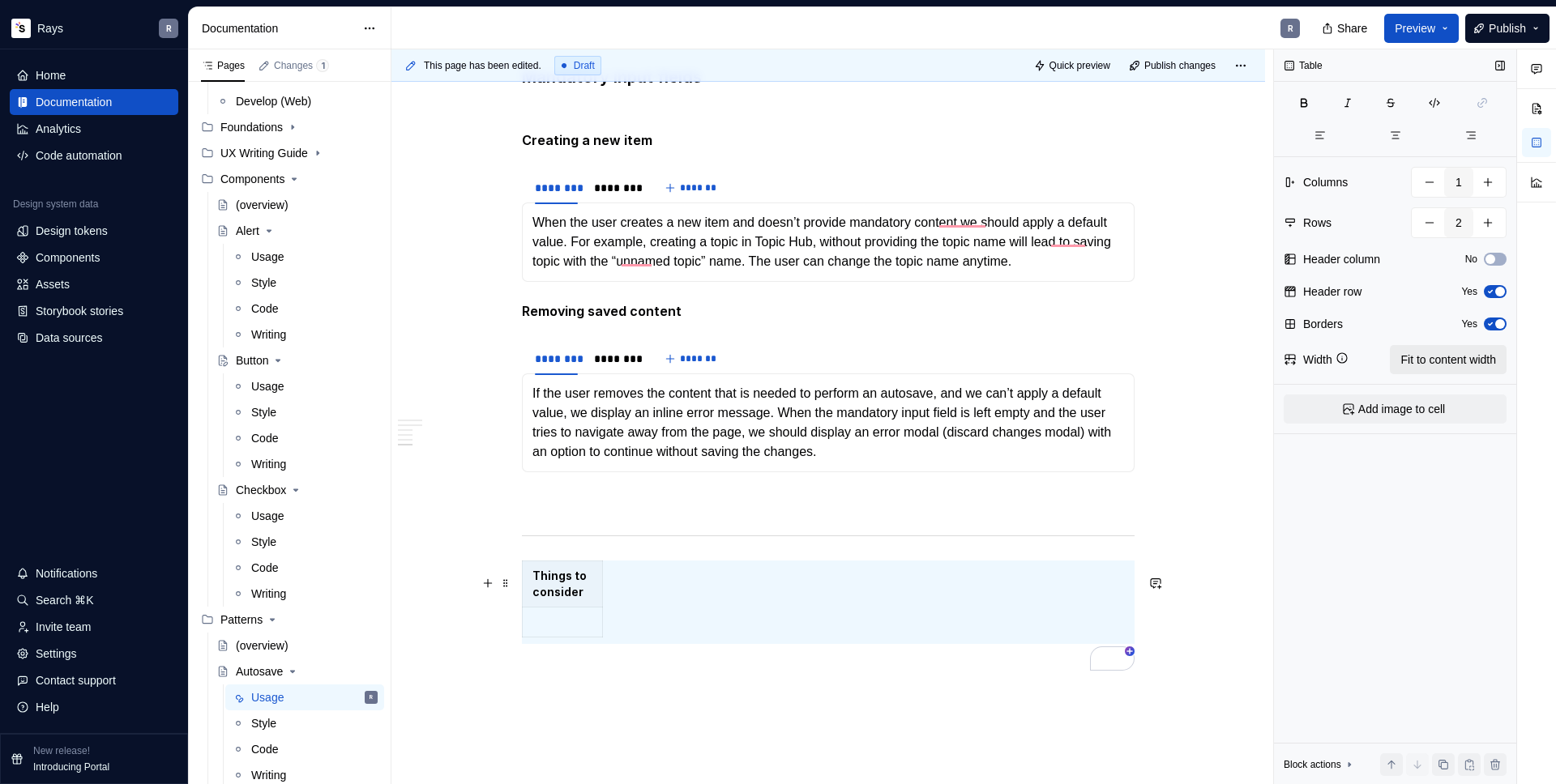
click at [1423, 355] on span "Fit to content width" at bounding box center [1448, 359] width 96 height 16
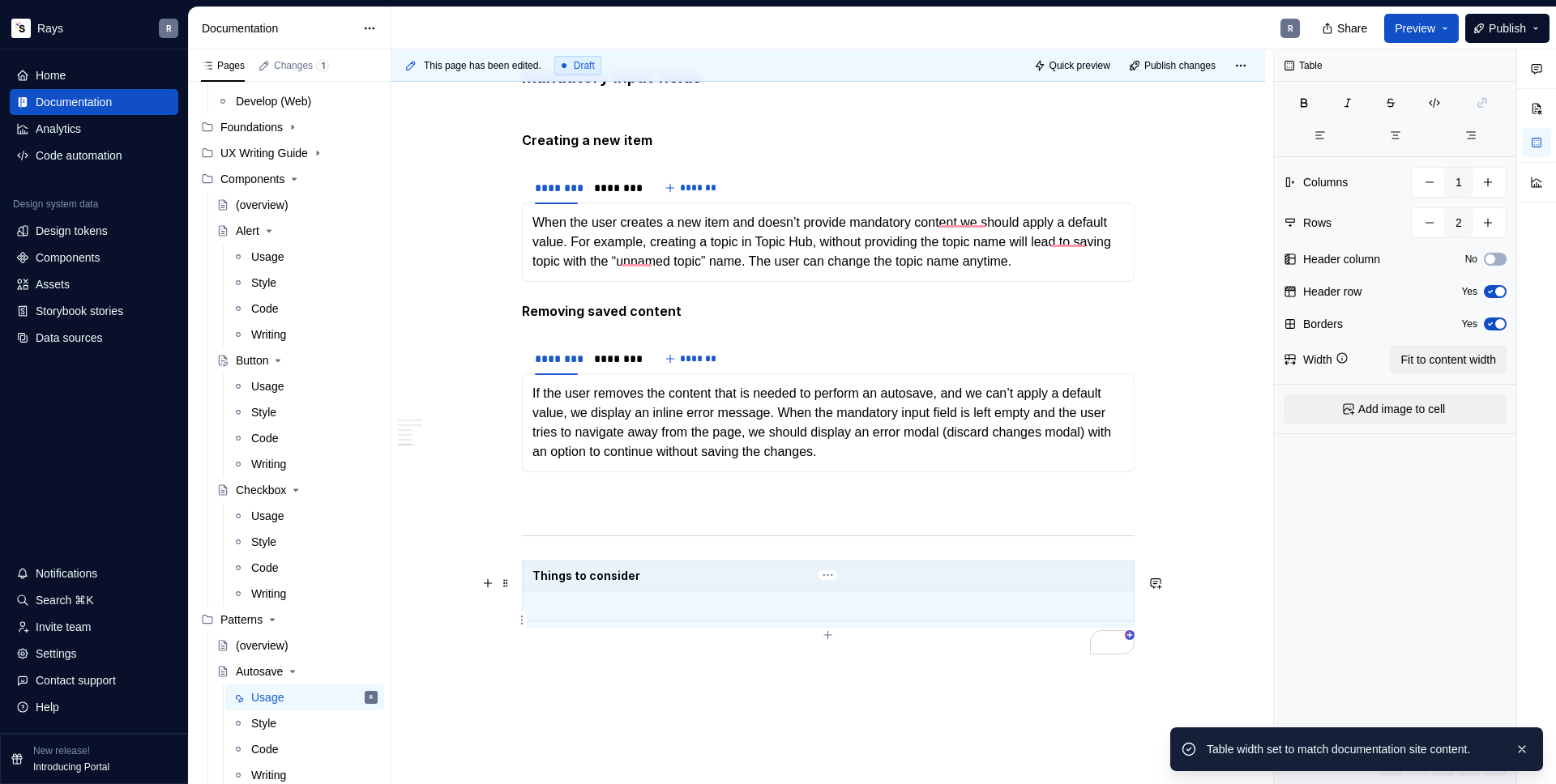
click at [723, 614] on p "To enrich screen reader interactions, please activate Accessibility in Grammarl…" at bounding box center [828, 606] width 592 height 16
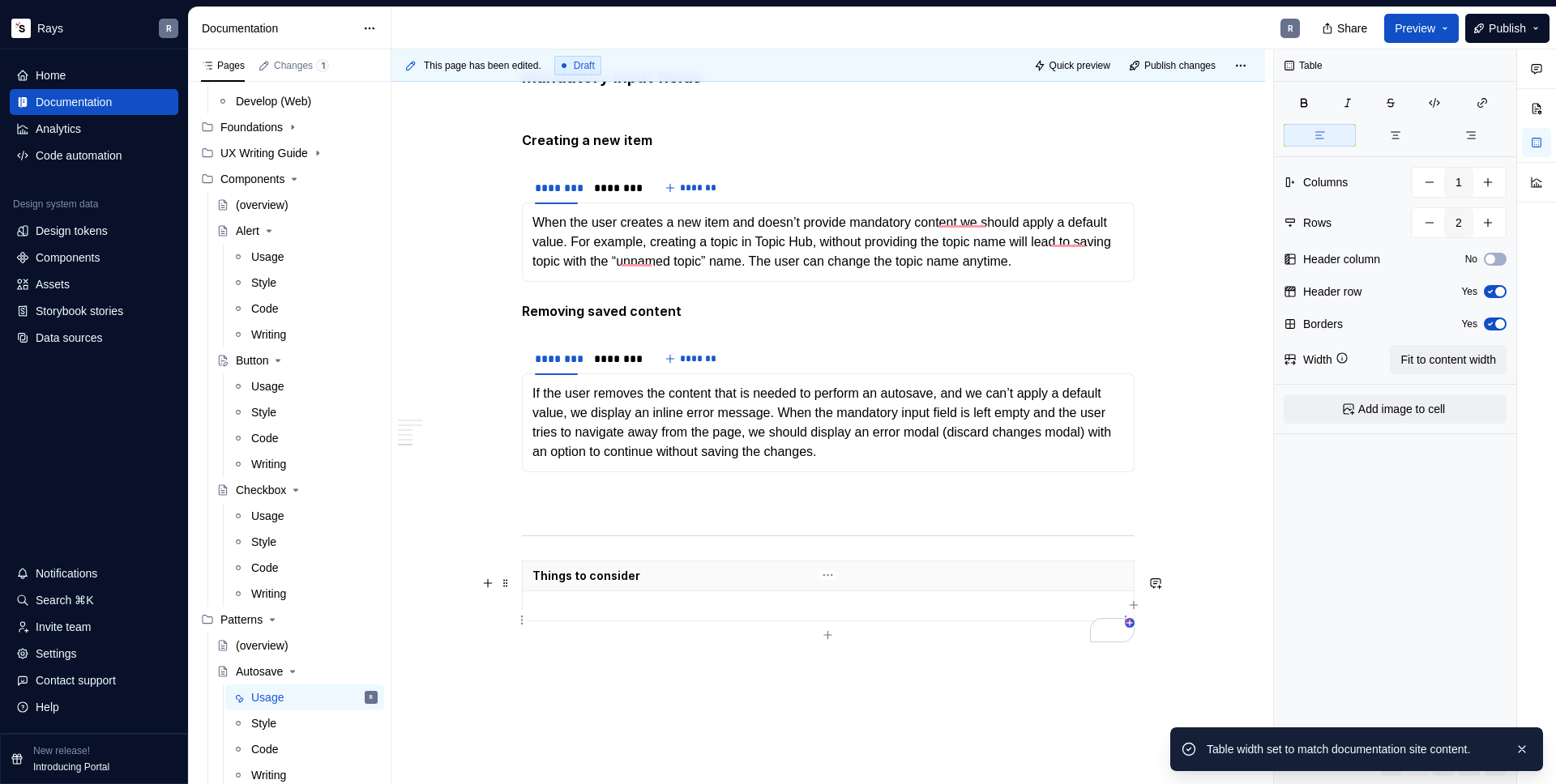
scroll to position [2201, 0]
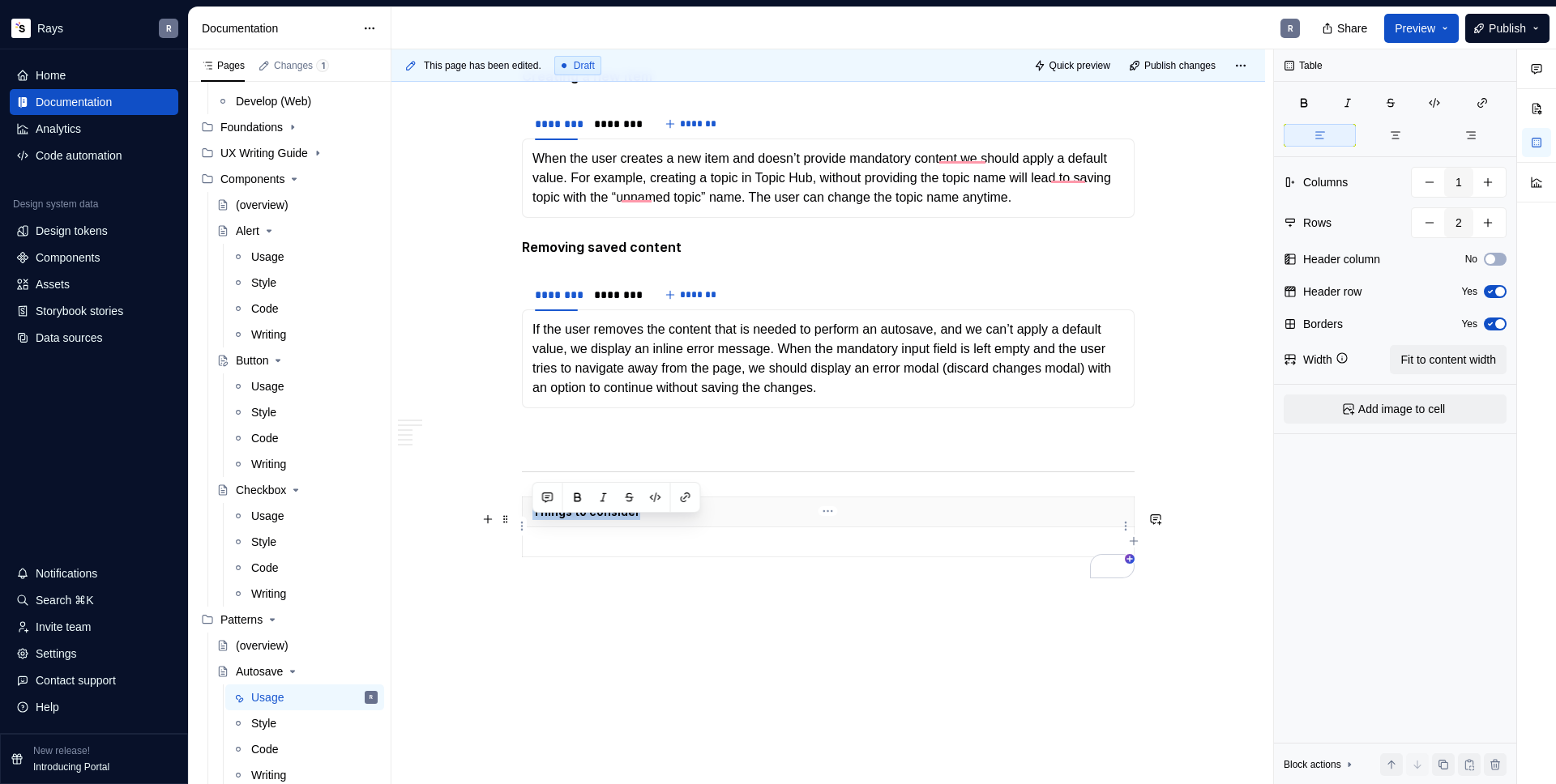
drag, startPoint x: 646, startPoint y: 527, endPoint x: 529, endPoint y: 526, distance: 117.0
click at [529, 526] on th "Things to consider" at bounding box center [828, 511] width 612 height 30
click at [637, 520] on p "Improvement ideas/missing things" at bounding box center [828, 511] width 592 height 16
drag, startPoint x: 734, startPoint y: 531, endPoint x: 638, endPoint y: 533, distance: 96.0
click at [638, 520] on p "Improvement ideas/missing things" at bounding box center [828, 511] width 592 height 16
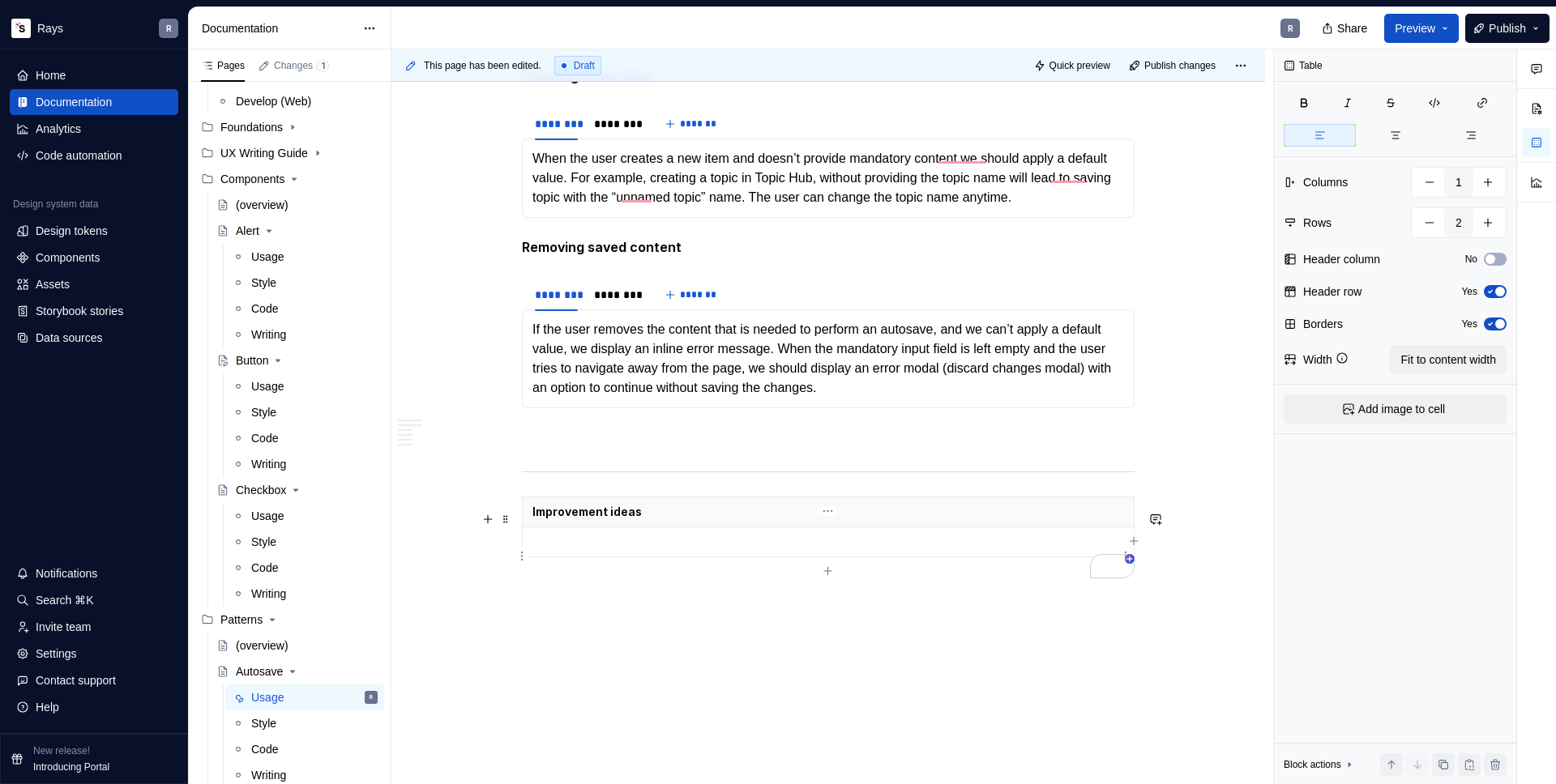
click at [635, 550] on p "To enrich screen reader interactions, please activate Accessibility in Grammarl…" at bounding box center [828, 541] width 592 height 16
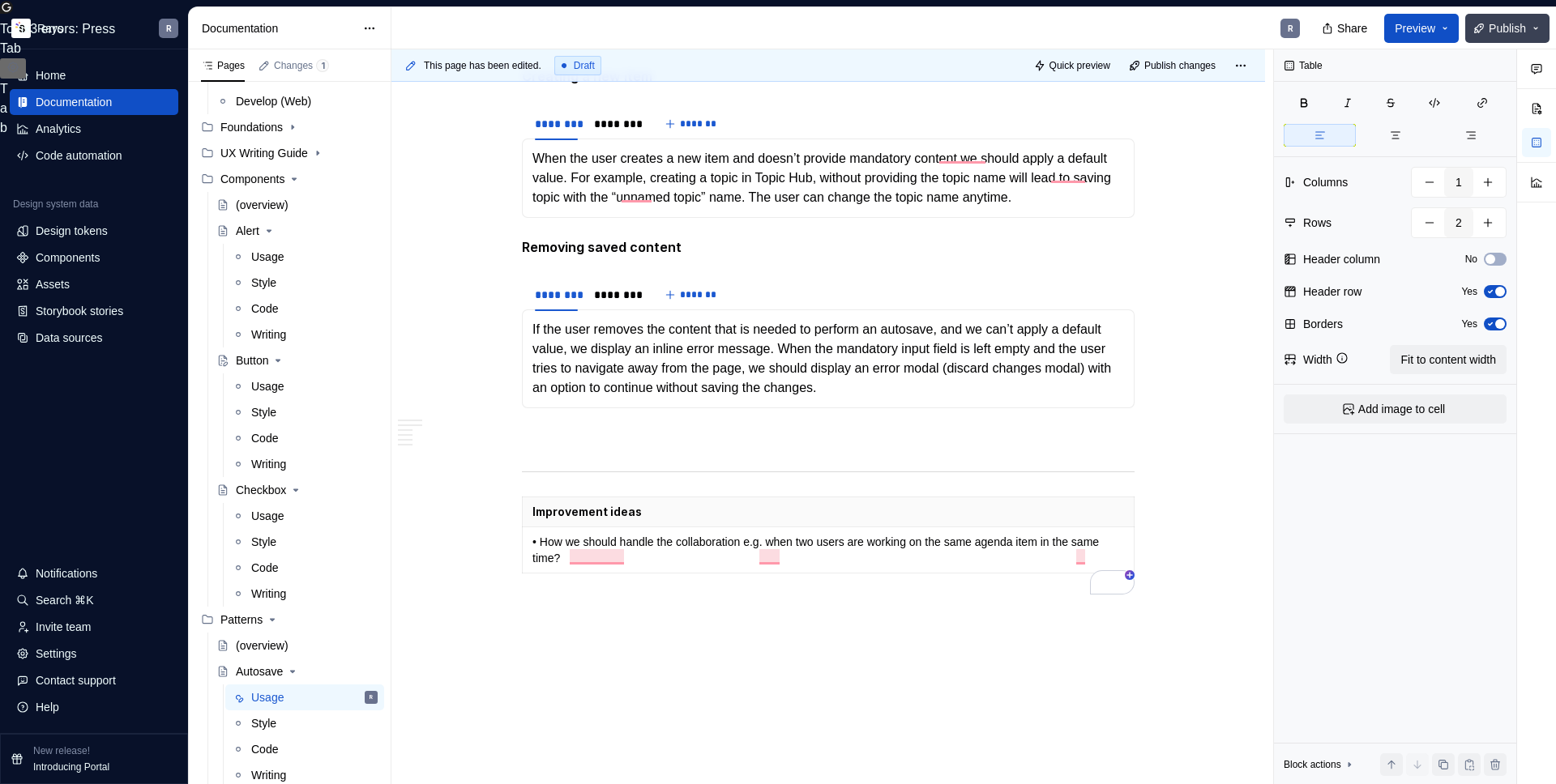
click at [1511, 30] on span "Publish" at bounding box center [1507, 28] width 37 height 16
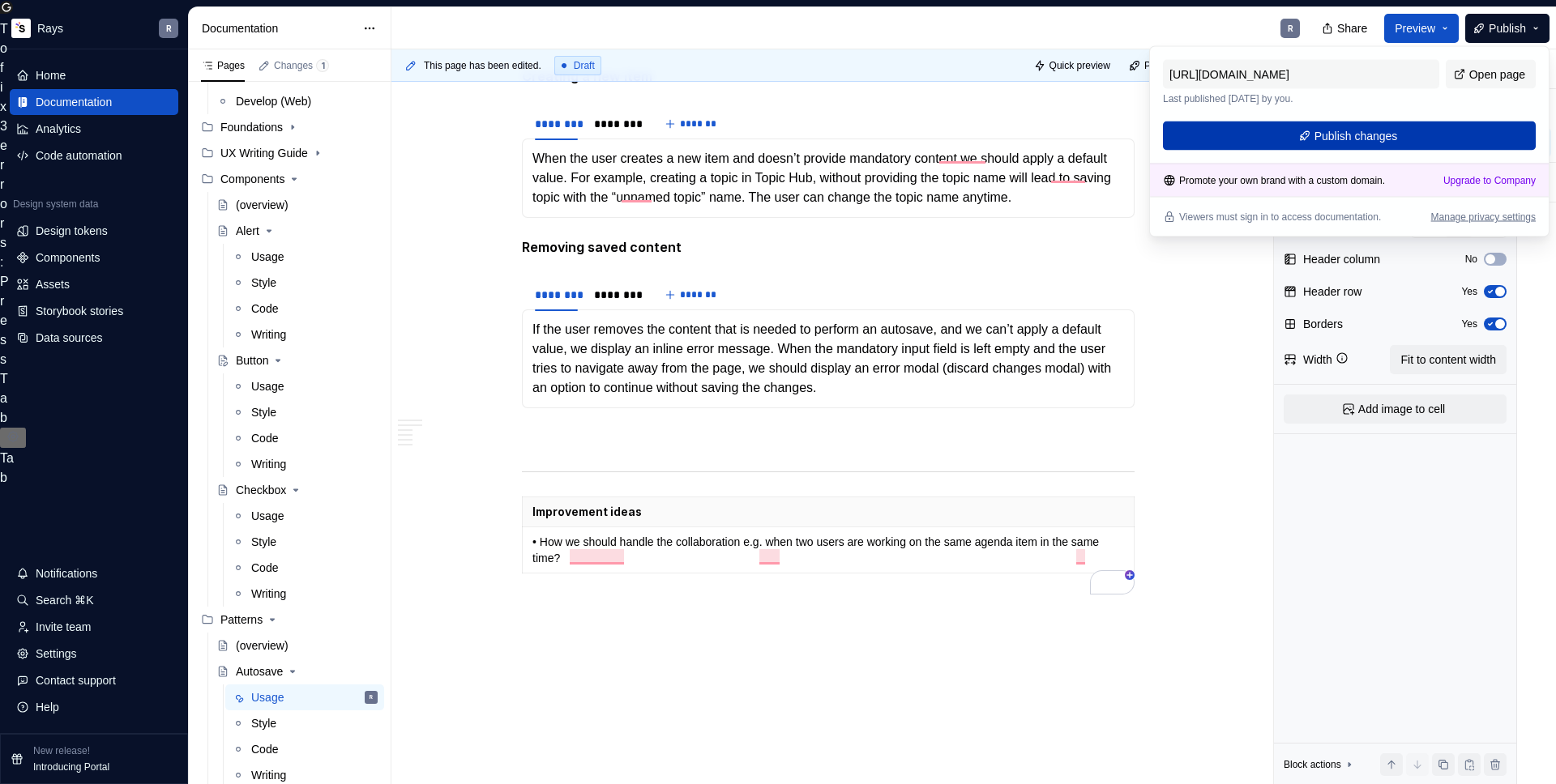
click at [1317, 133] on span "Publish changes" at bounding box center [1356, 136] width 84 height 16
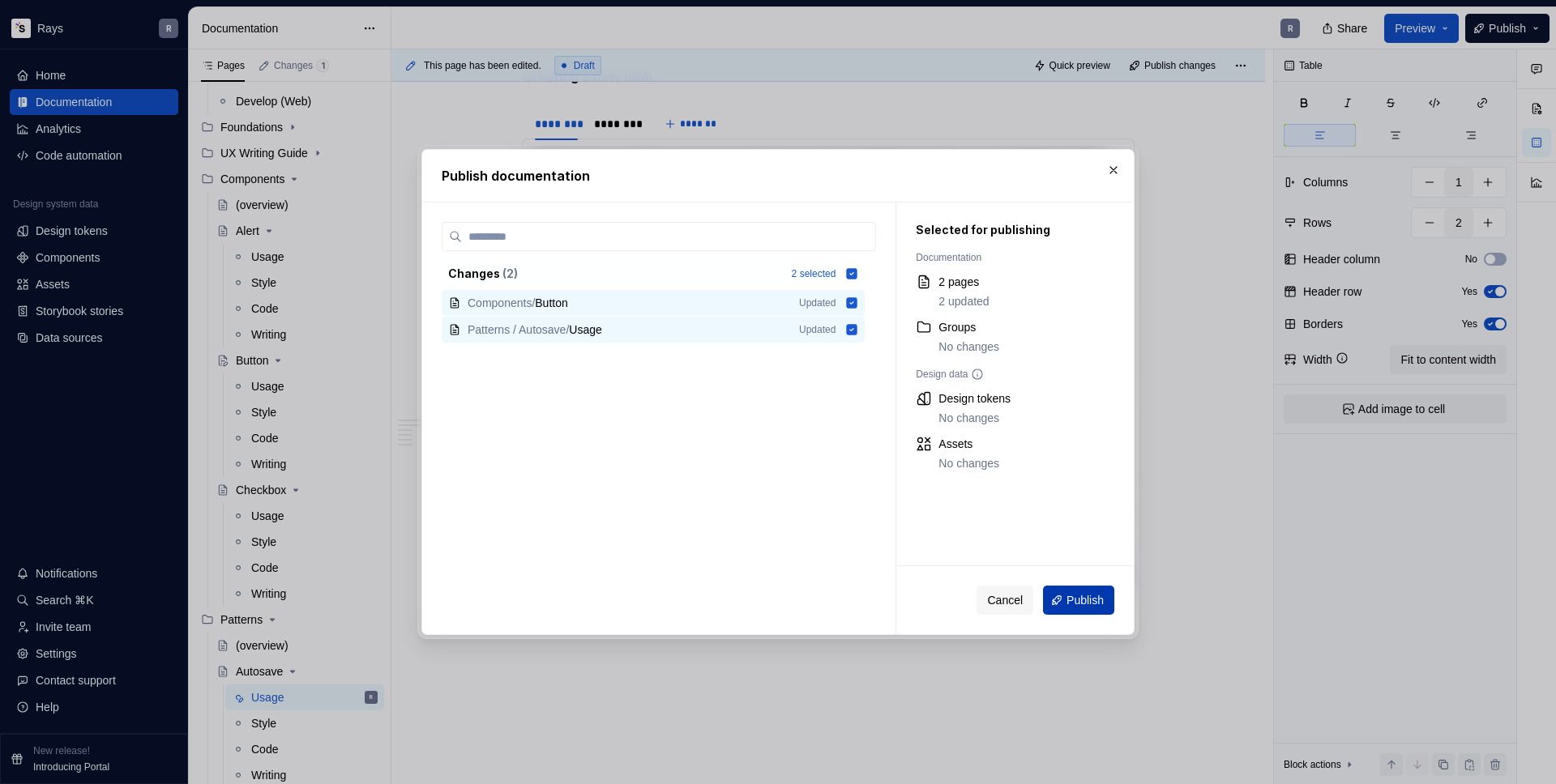
click at [1077, 608] on span "Publish" at bounding box center [1085, 600] width 37 height 16
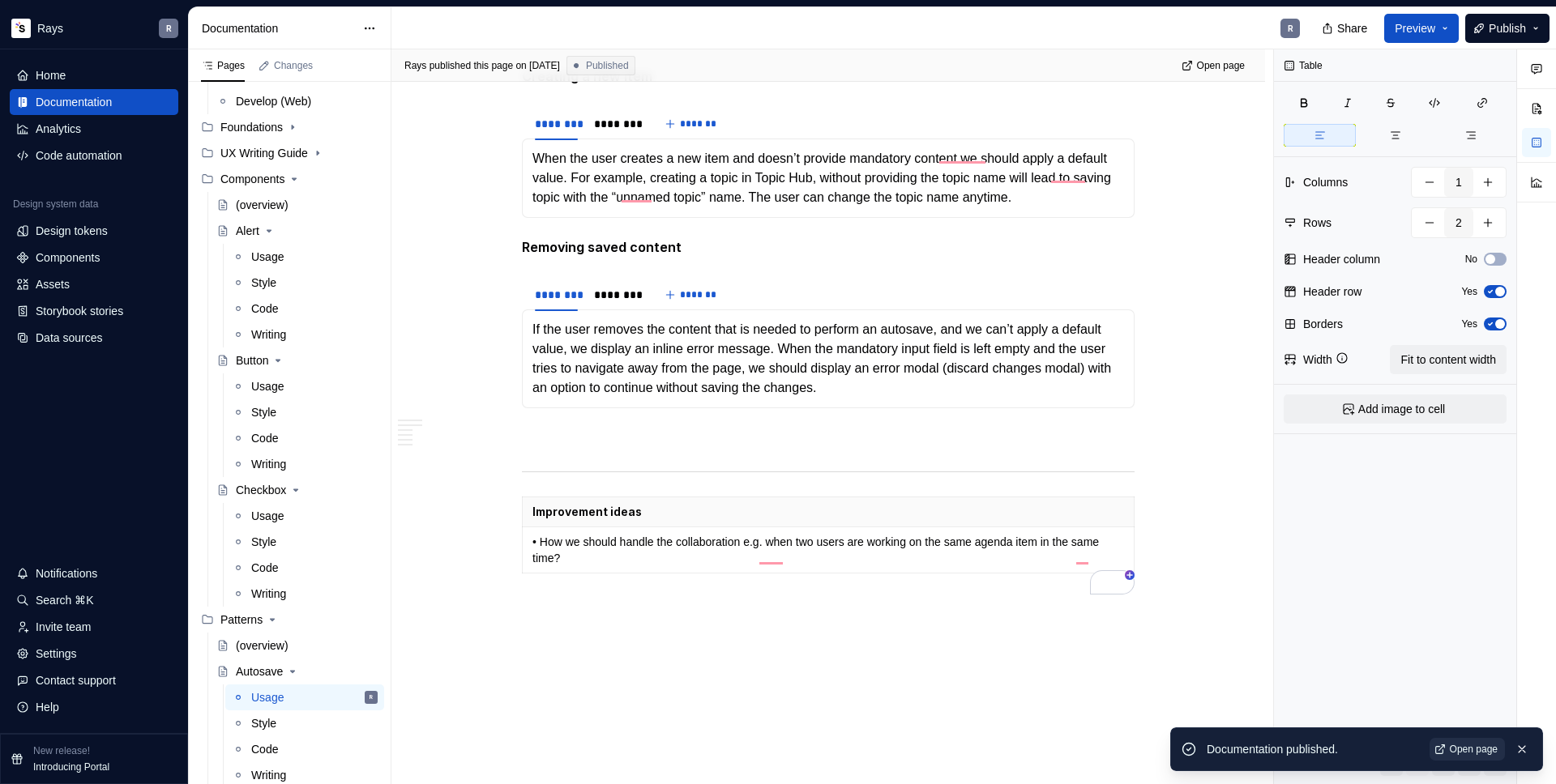
click at [1479, 750] on span "Open page" at bounding box center [1474, 749] width 48 height 13
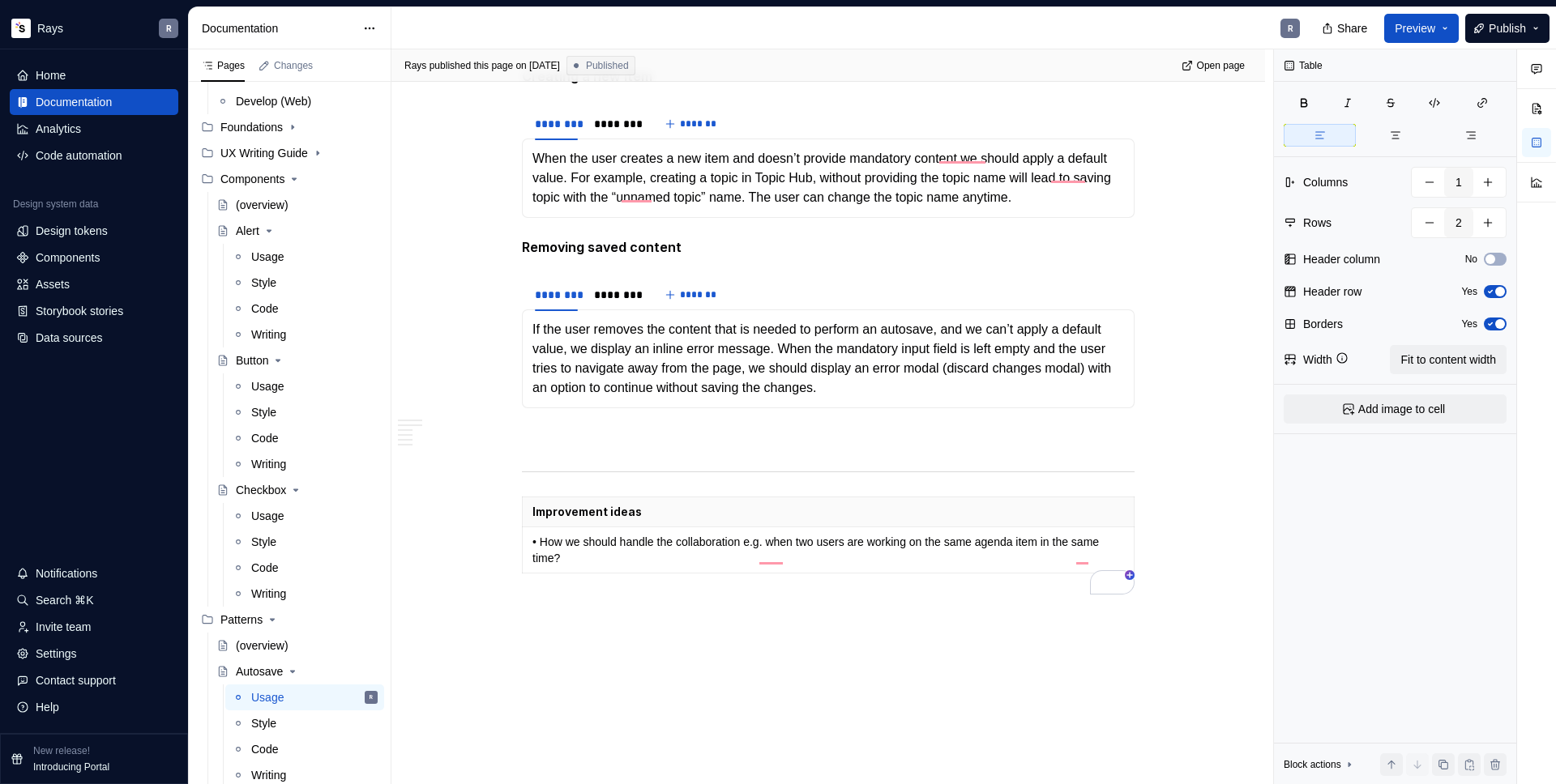
type textarea "*"
